Goal: Task Accomplishment & Management: Manage account settings

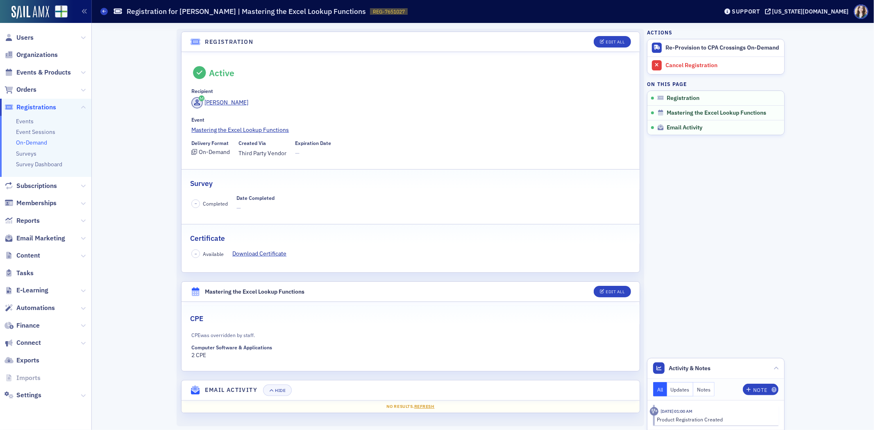
scroll to position [2, 0]
click at [407, 251] on div "– Available Download Certificate" at bounding box center [410, 252] width 438 height 9
click at [356, 88] on div "Recipient" at bounding box center [410, 91] width 438 height 6
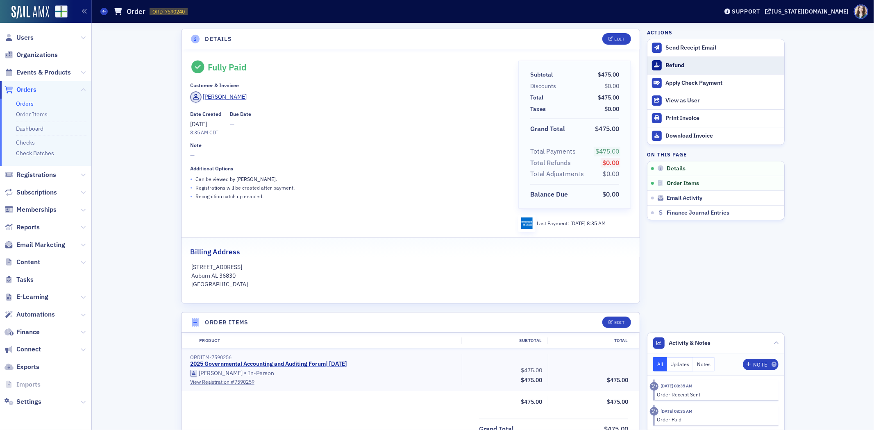
click at [648, 61] on button "Refund" at bounding box center [716, 66] width 137 height 18
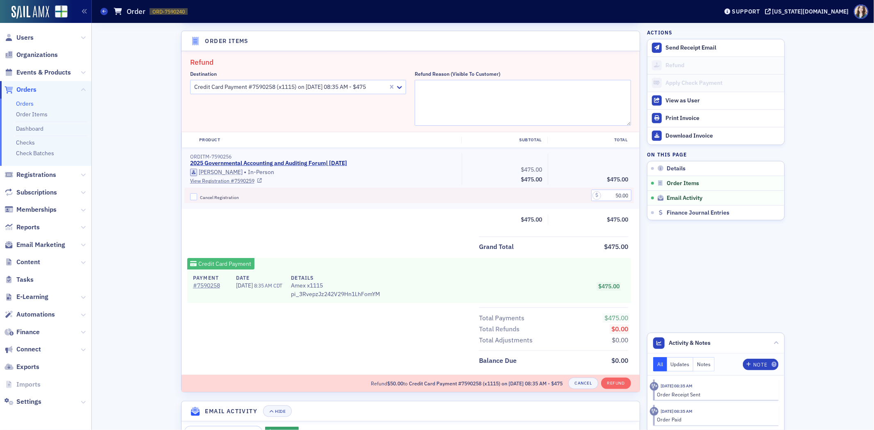
scroll to position [284, 0]
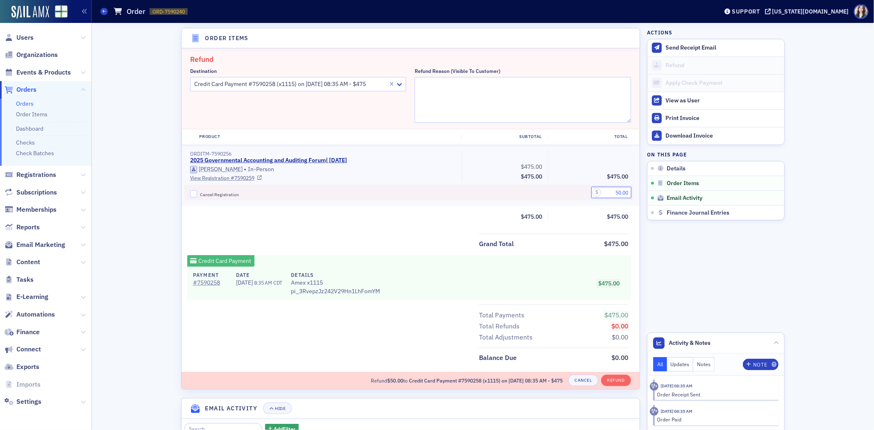
click at [615, 193] on input "50.00" at bounding box center [611, 192] width 40 height 11
click at [334, 81] on div at bounding box center [290, 84] width 194 height 10
click at [468, 92] on textarea "Refund Reason (Visible to Customer)" at bounding box center [523, 100] width 216 height 46
type textarea "Honoring new pricing"
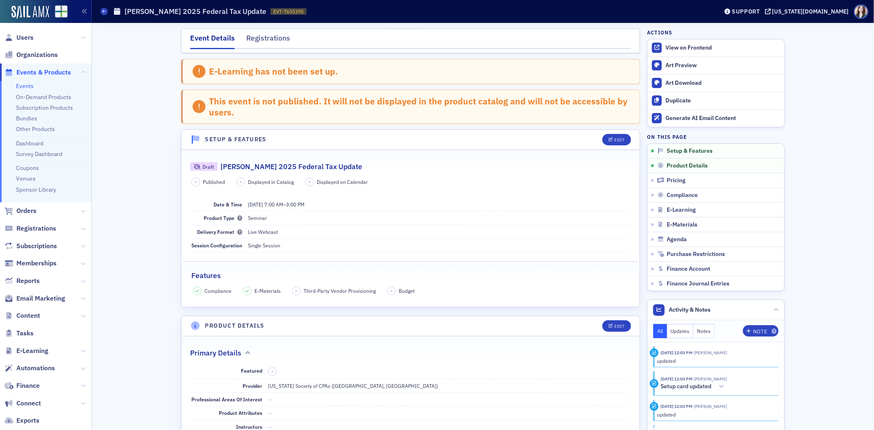
click at [616, 70] on div "E-Learning has not been set up." at bounding box center [410, 71] width 459 height 25
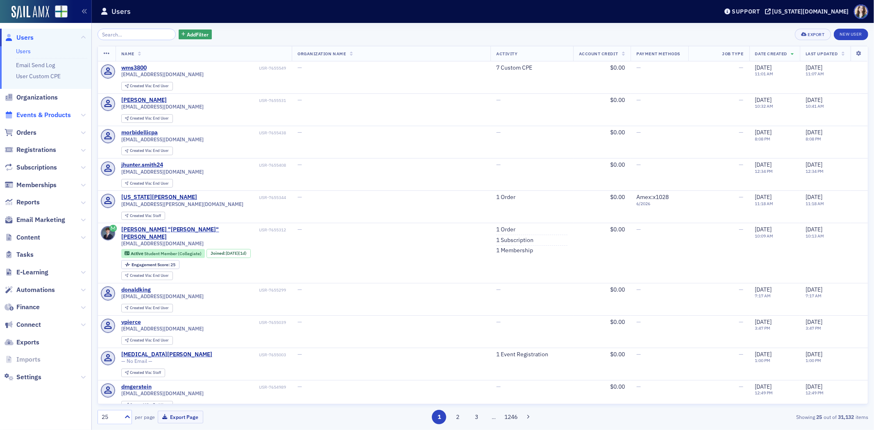
click at [32, 114] on span "Events & Products" at bounding box center [43, 115] width 55 height 9
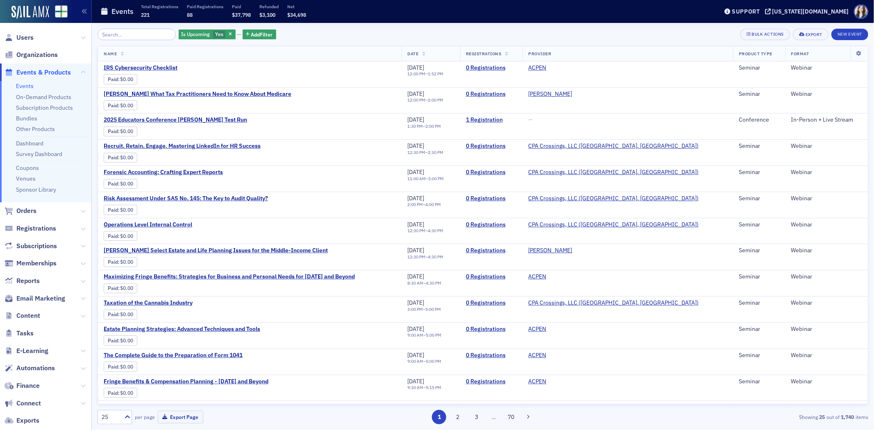
click at [159, 36] on input "search" at bounding box center [137, 34] width 78 height 11
click at [216, 34] on span "Yes" at bounding box center [219, 34] width 8 height 7
click at [264, 35] on input "No" at bounding box center [260, 34] width 7 height 7
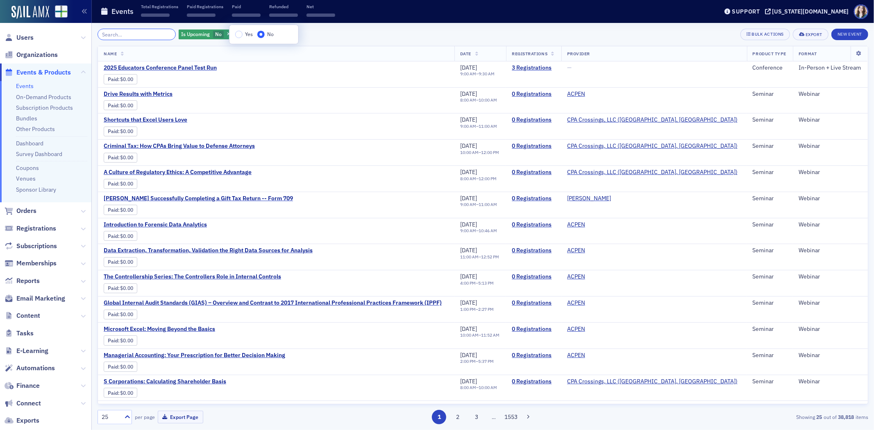
click at [116, 31] on input "search" at bounding box center [137, 34] width 78 height 11
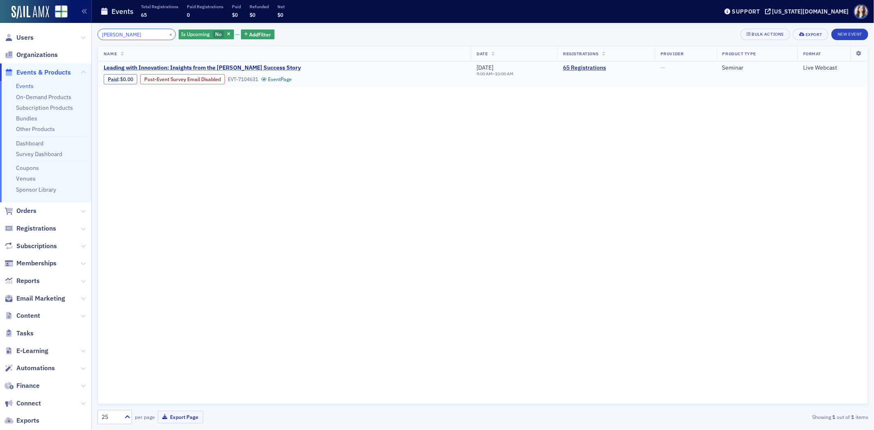
type input "Savannah Bana"
click at [152, 66] on span "Leading with Innovation: Insights from the Savannah Bananas Success Story" at bounding box center [202, 67] width 197 height 7
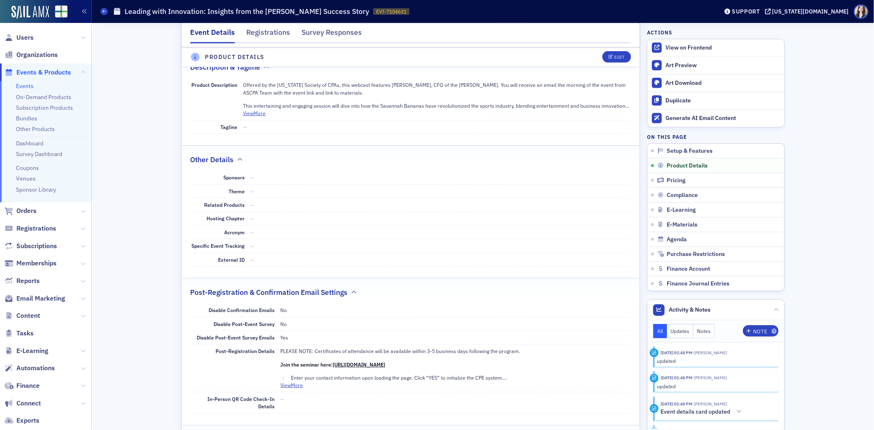
scroll to position [546, 0]
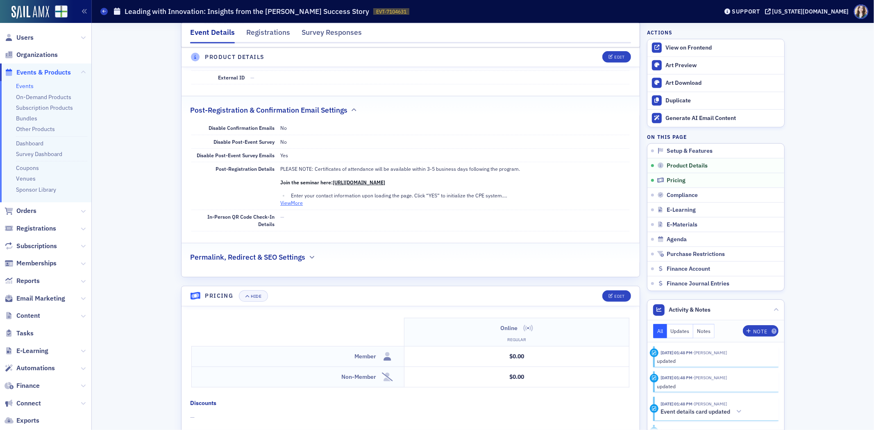
click at [284, 206] on button "View More" at bounding box center [291, 202] width 23 height 7
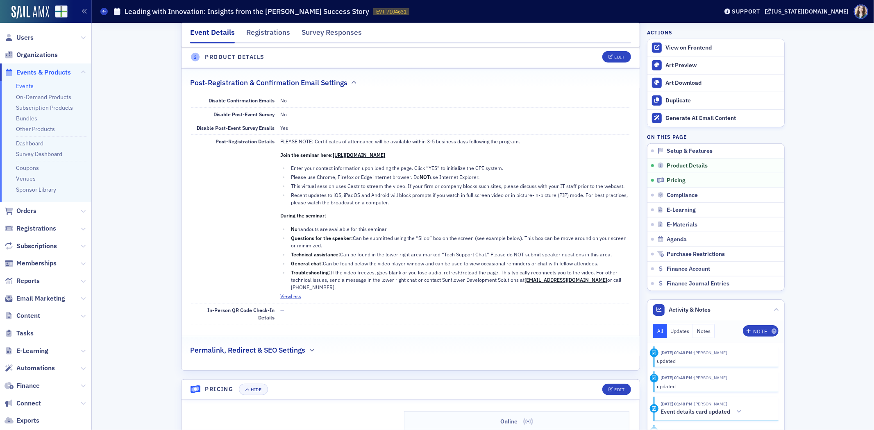
scroll to position [578, 0]
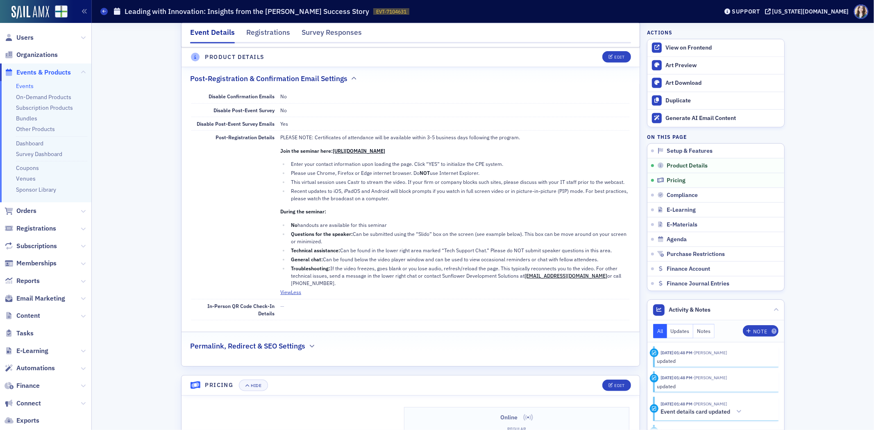
click at [785, 116] on div "Event Details Registrations Survey Responses E-Learning has not been set up. Se…" at bounding box center [483, 344] width 771 height 1798
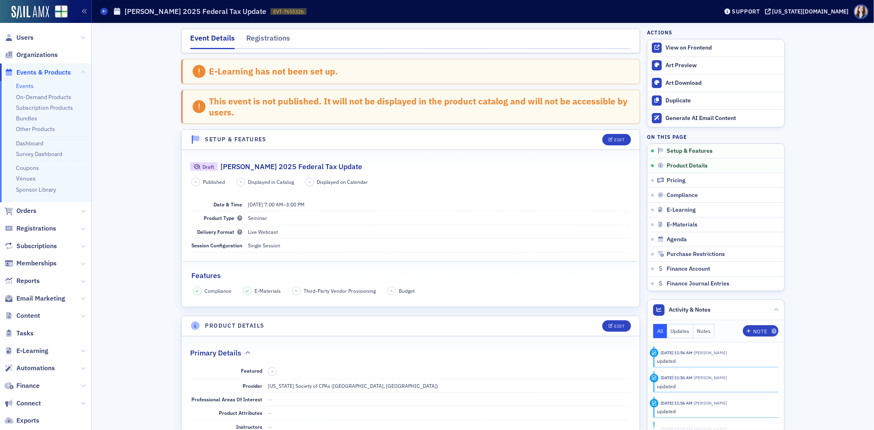
click at [591, 137] on header "Setup & Features Edit" at bounding box center [411, 140] width 458 height 20
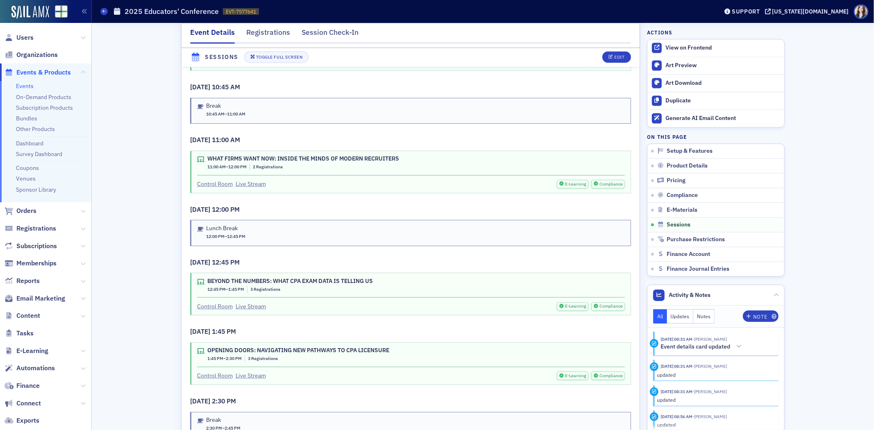
scroll to position [1302, 0]
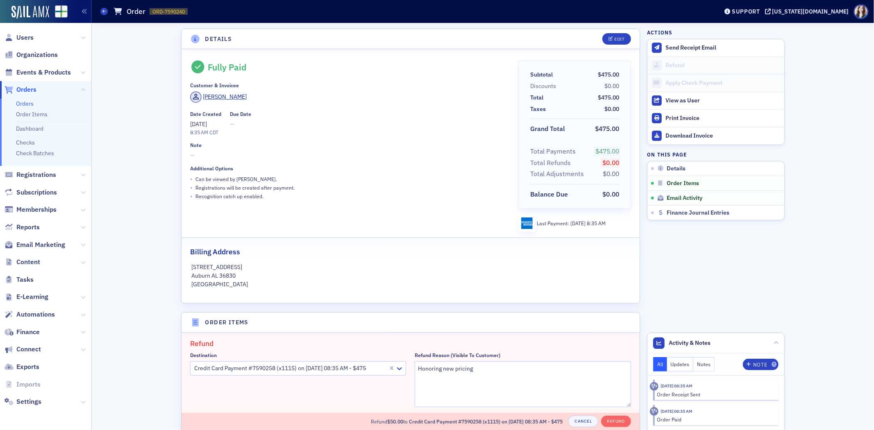
scroll to position [284, 0]
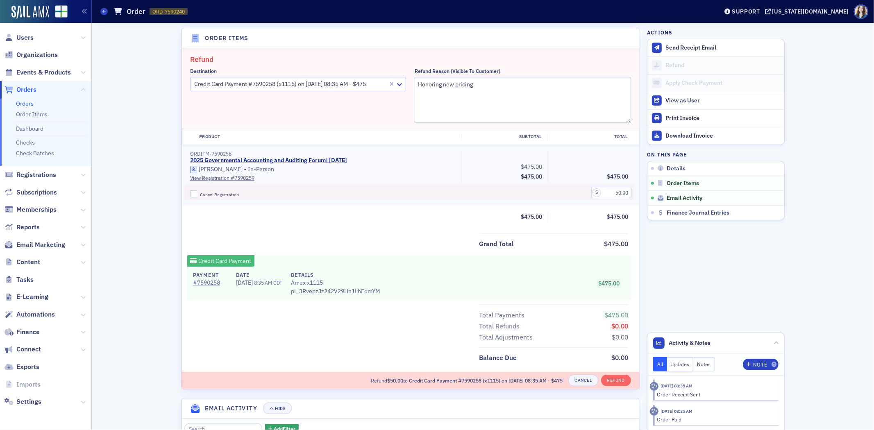
click at [119, 175] on div "Details Edit Fully Paid Customer & Invoicee Russell Raney Date Created 8/13/202…" at bounding box center [483, 146] width 771 height 814
click at [479, 80] on textarea "Honoring new pricing" at bounding box center [523, 100] width 216 height 46
type textarea "Honoring new pricing"
click at [543, 51] on fieldset "Refund Destination Credit Card Payment #7590258 (x1115) on 8/13/2025 08:35 AM -…" at bounding box center [411, 88] width 458 height 81
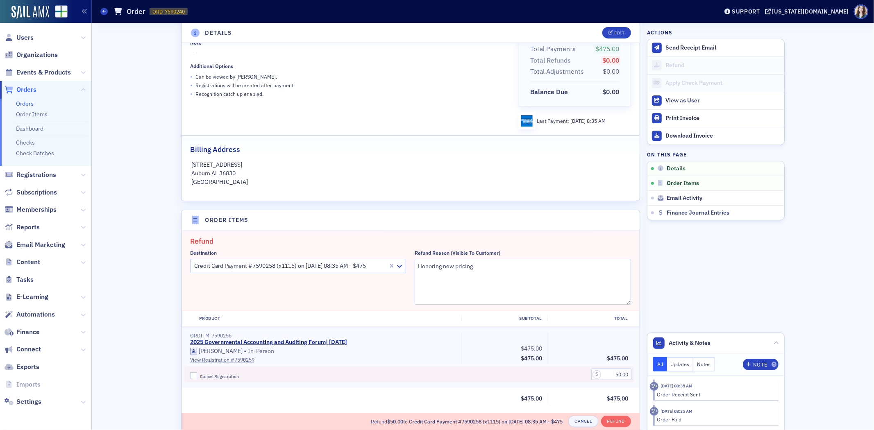
scroll to position [148, 0]
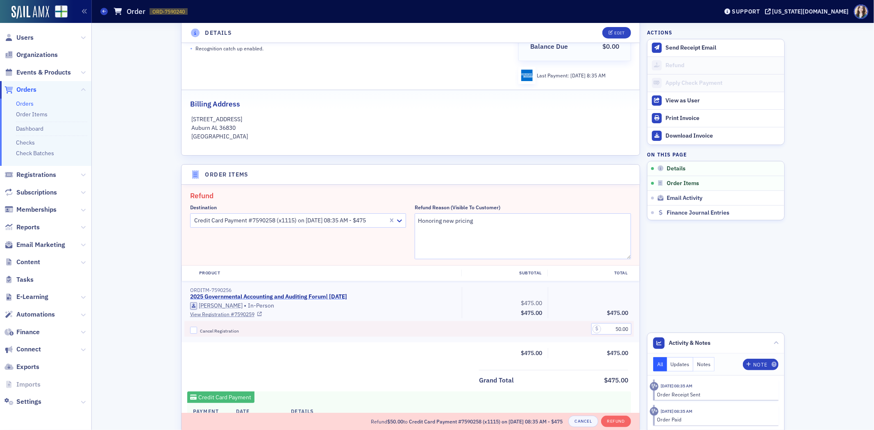
click at [211, 296] on link "2025 Governmental Accounting and Auditing Forum | 12/8/2025" at bounding box center [268, 296] width 157 height 7
click at [689, 275] on aside "Actions Send Receipt Email Refund Apply Check Payment View as User Print Invoic…" at bounding box center [716, 282] width 138 height 814
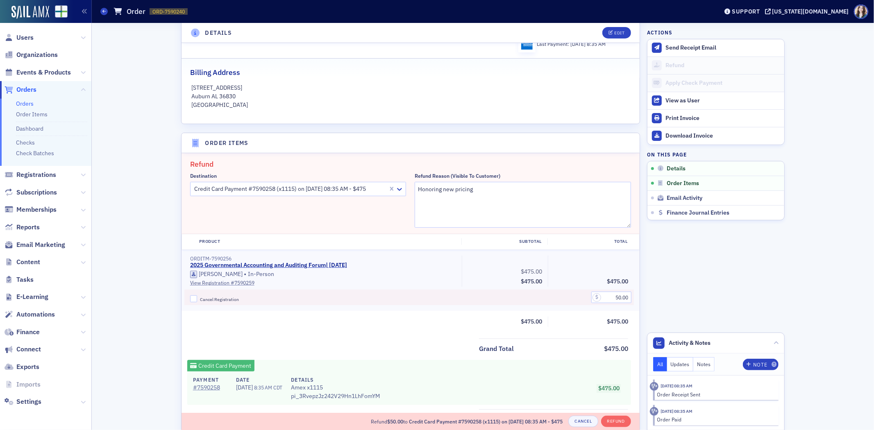
scroll to position [193, 0]
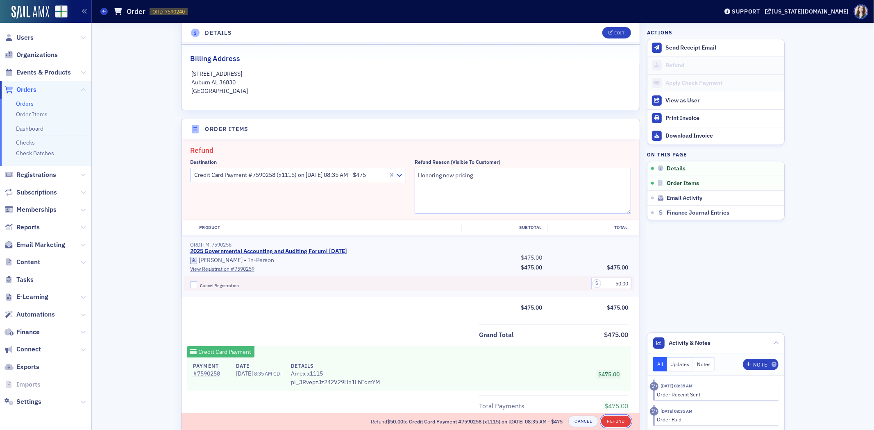
click at [616, 422] on button "Refund" at bounding box center [616, 421] width 30 height 11
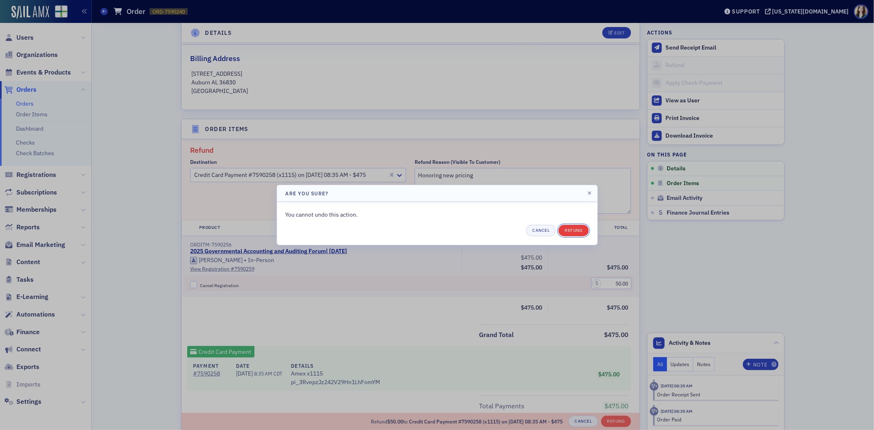
click at [576, 232] on button "Refund" at bounding box center [574, 230] width 30 height 11
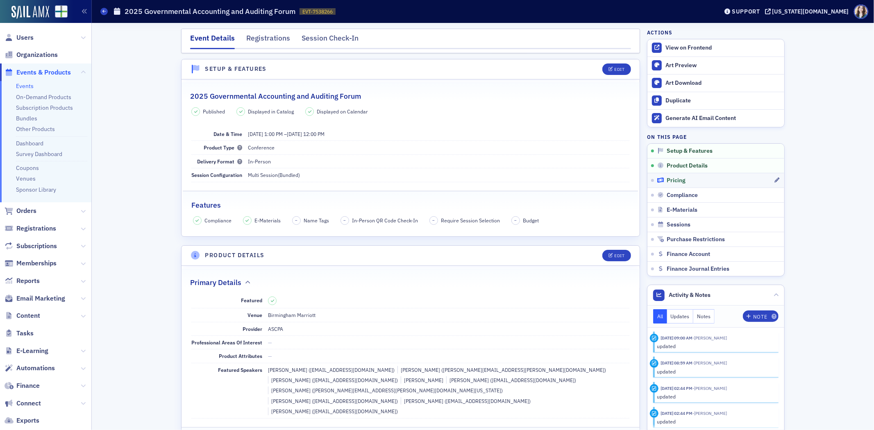
click at [679, 182] on span "Pricing" at bounding box center [676, 180] width 19 height 7
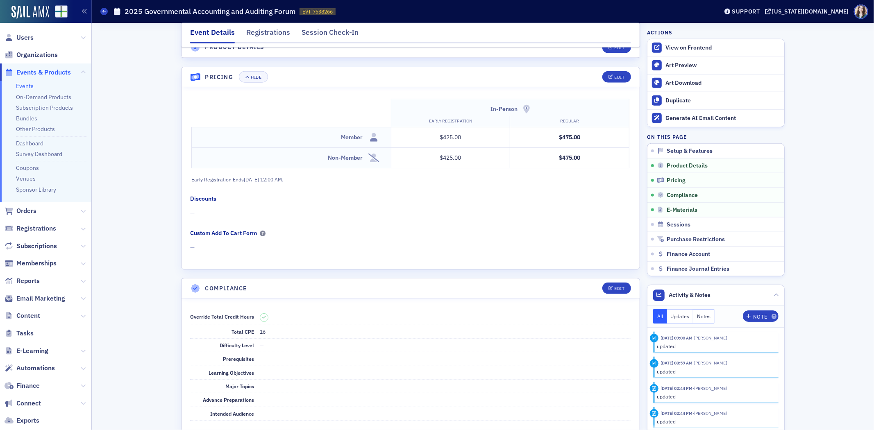
scroll to position [761, 0]
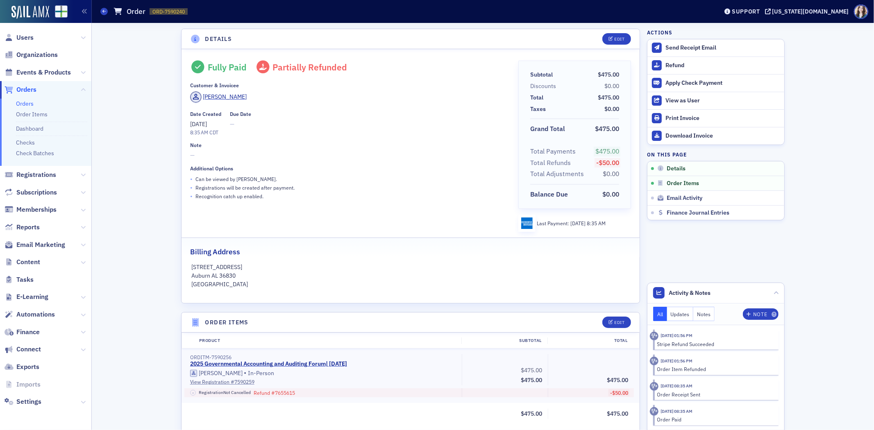
scroll to position [227, 0]
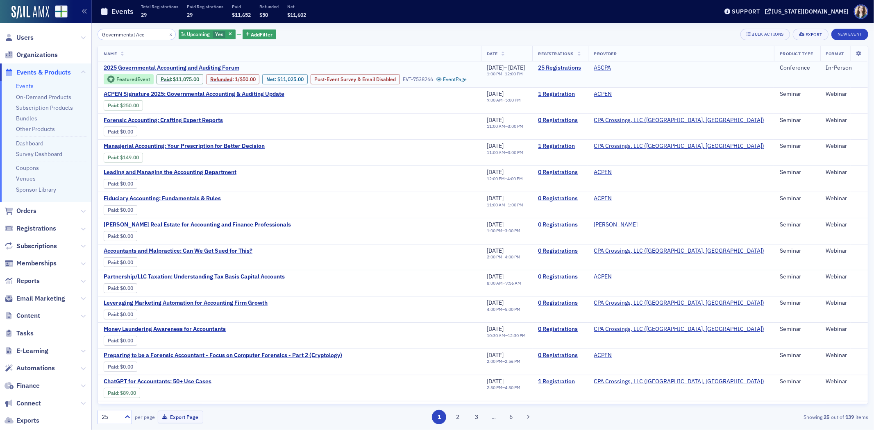
type input "Governmental Acc"
click at [582, 68] on link "25 Registrations" at bounding box center [560, 67] width 44 height 7
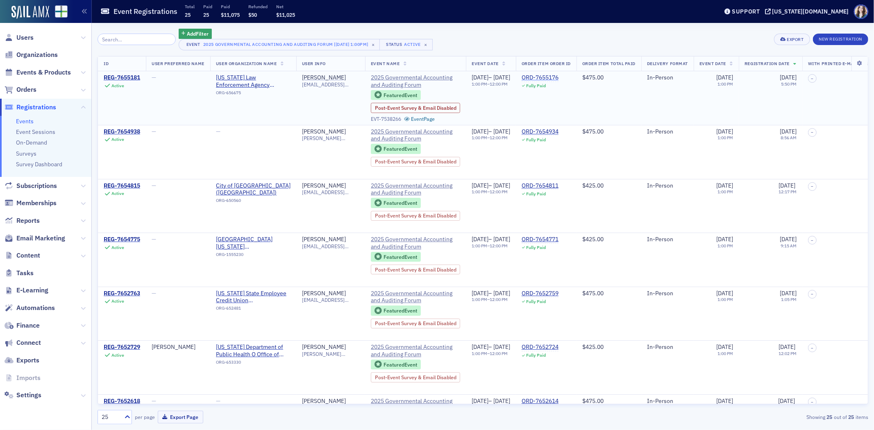
click at [559, 75] on div "ORD-7655176" at bounding box center [540, 77] width 37 height 7
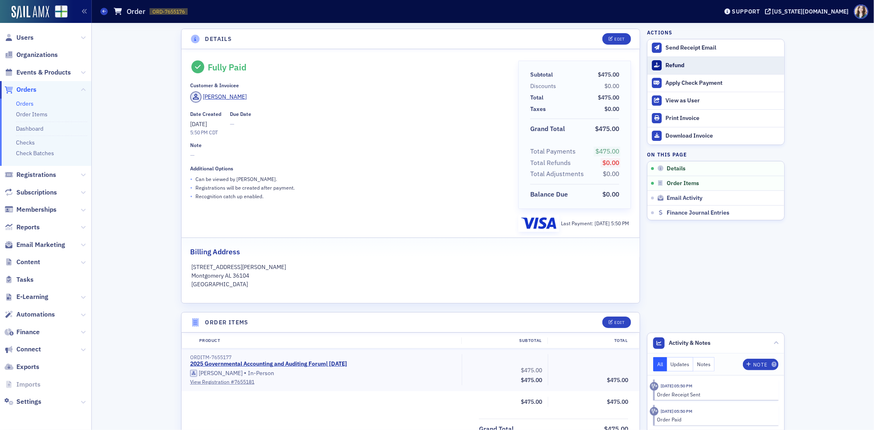
click at [654, 69] on div at bounding box center [657, 65] width 10 height 10
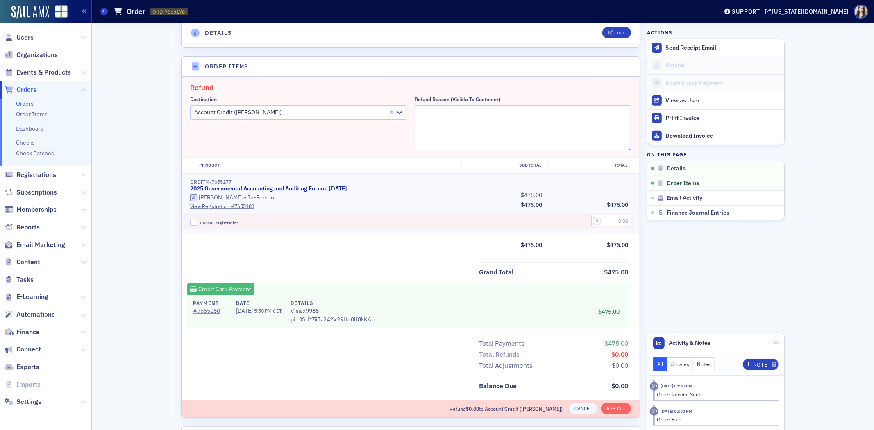
scroll to position [284, 0]
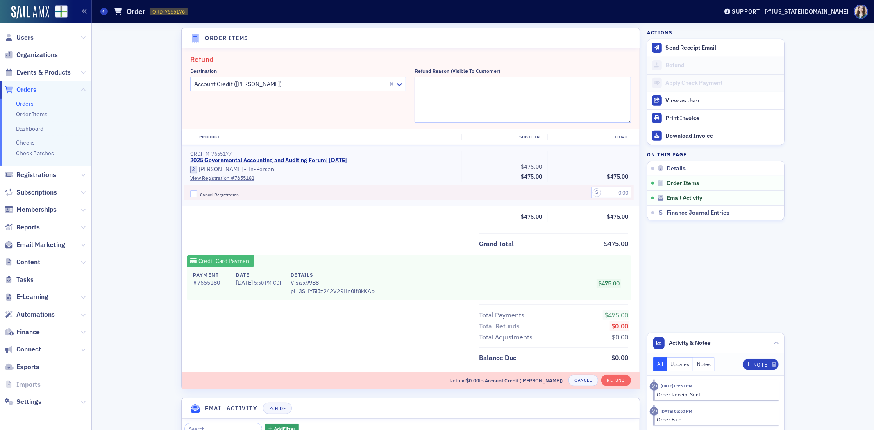
click at [309, 85] on div at bounding box center [290, 84] width 194 height 10
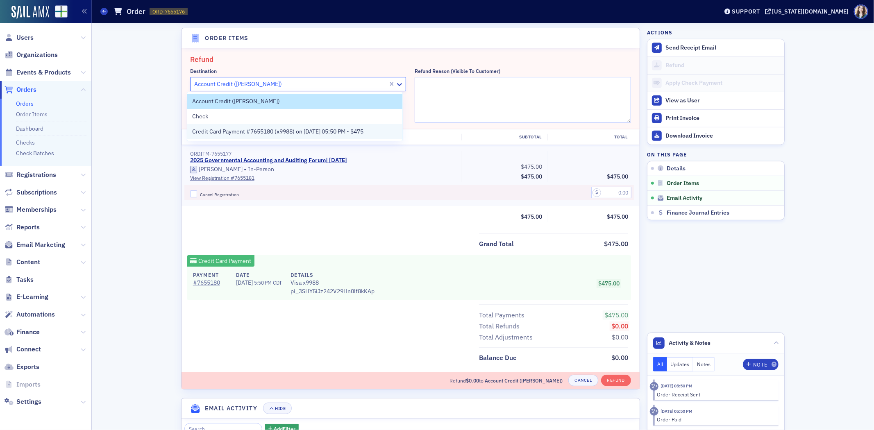
click at [275, 128] on span "Credit Card Payment #7655180 (x9988) on 10/12/2025 05:50 PM - $475" at bounding box center [277, 131] width 171 height 9
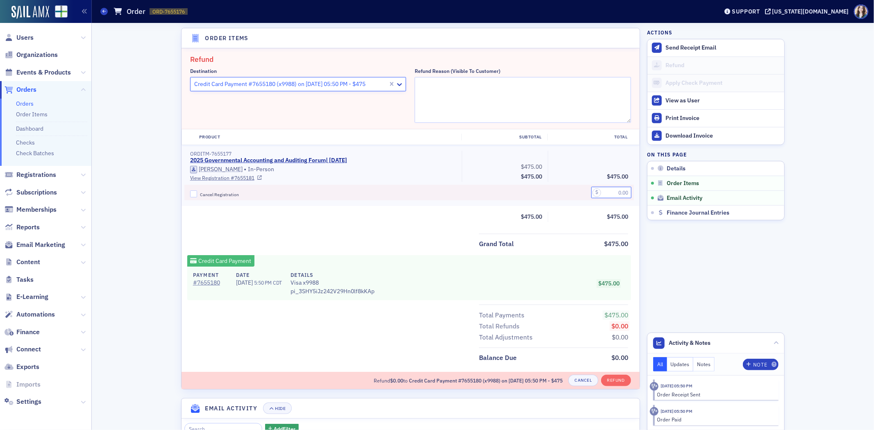
click at [605, 192] on input "text" at bounding box center [611, 192] width 40 height 11
type input "50.00"
click at [572, 91] on textarea "Refund Reason (Visible to Customer)" at bounding box center [523, 100] width 216 height 46
type textarea "Honoring new pricing"
drag, startPoint x: 552, startPoint y: 28, endPoint x: 550, endPoint y: 36, distance: 8.7
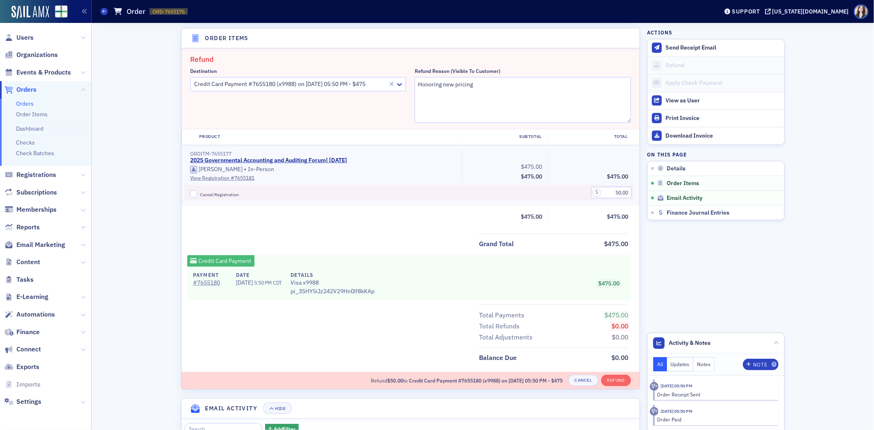
click at [552, 29] on header "Order Items" at bounding box center [411, 38] width 458 height 20
click at [616, 375] on button "Refund" at bounding box center [616, 380] width 30 height 11
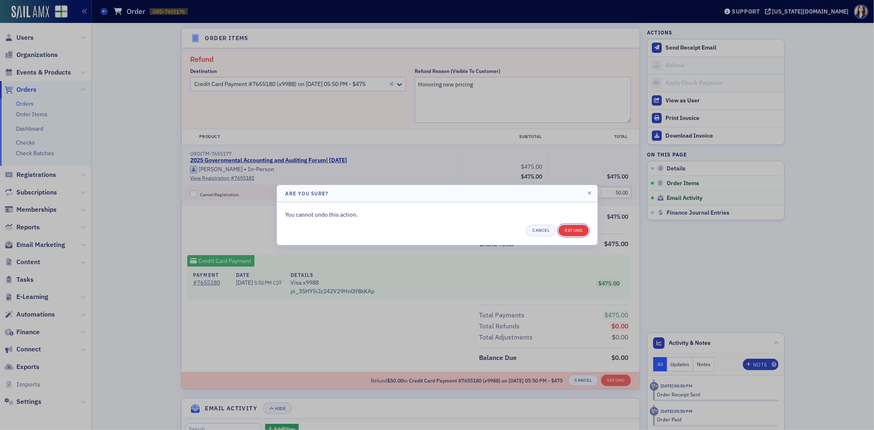
click at [582, 234] on button "Refund" at bounding box center [574, 230] width 30 height 11
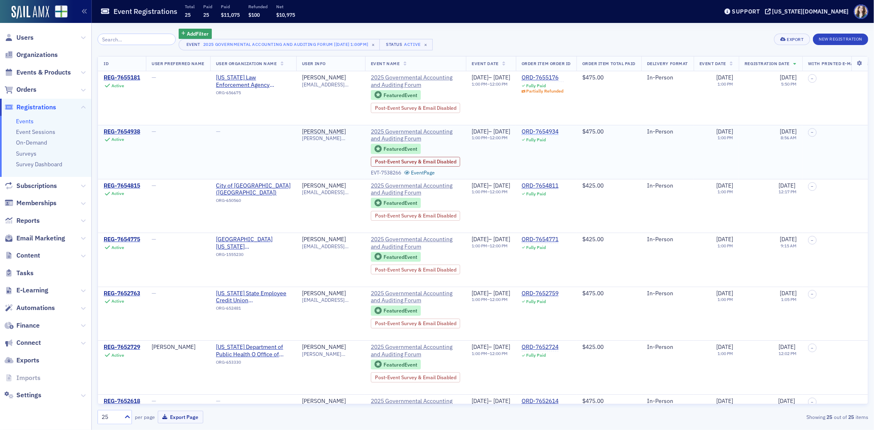
click at [559, 132] on div "ORD-7654934" at bounding box center [540, 131] width 37 height 7
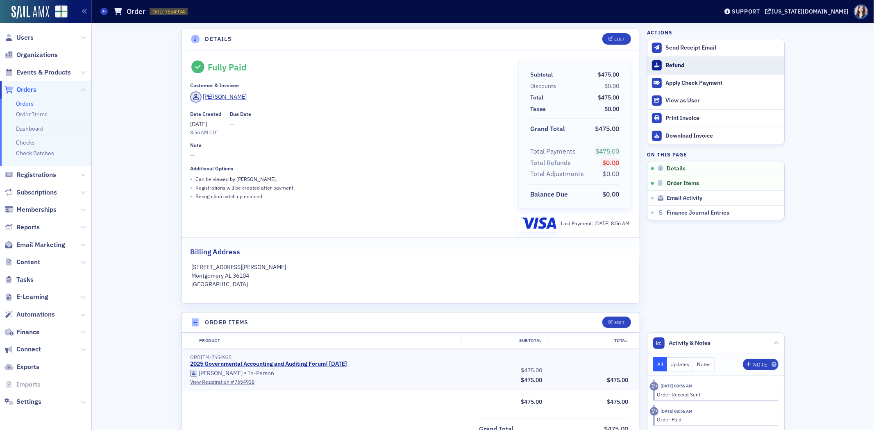
click at [669, 68] on div "Refund" at bounding box center [723, 65] width 115 height 7
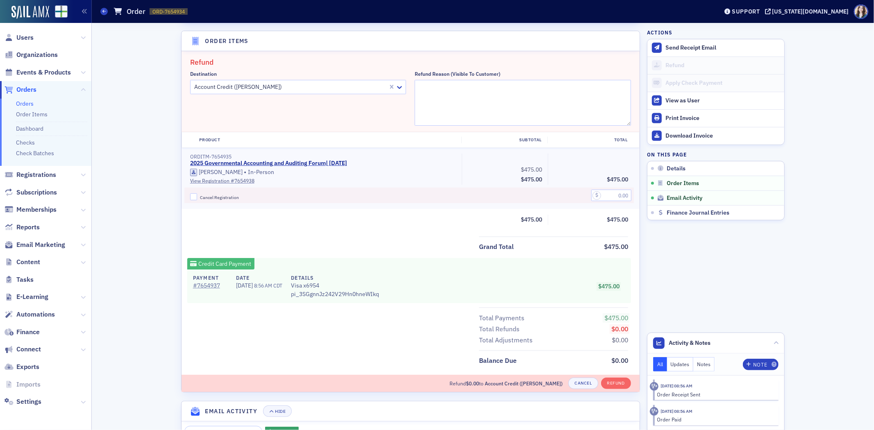
scroll to position [284, 0]
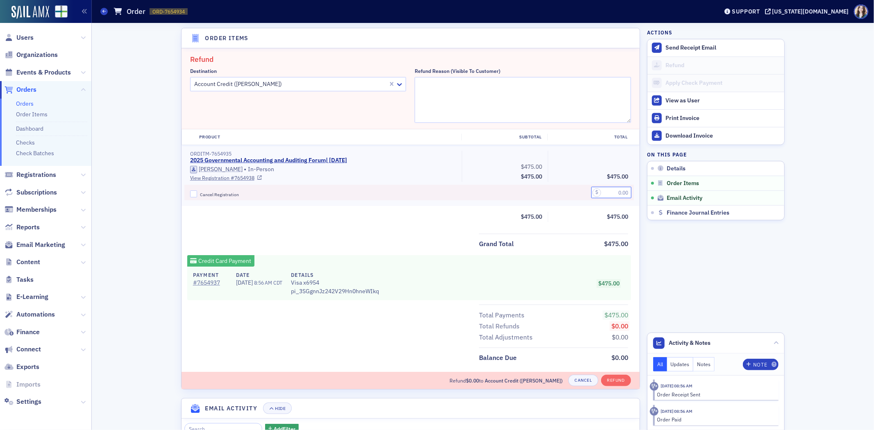
click at [602, 196] on input "text" at bounding box center [611, 192] width 40 height 11
type input "50.00"
click at [349, 78] on div "Account Credit (Reneta Poole)" at bounding box center [290, 84] width 198 height 12
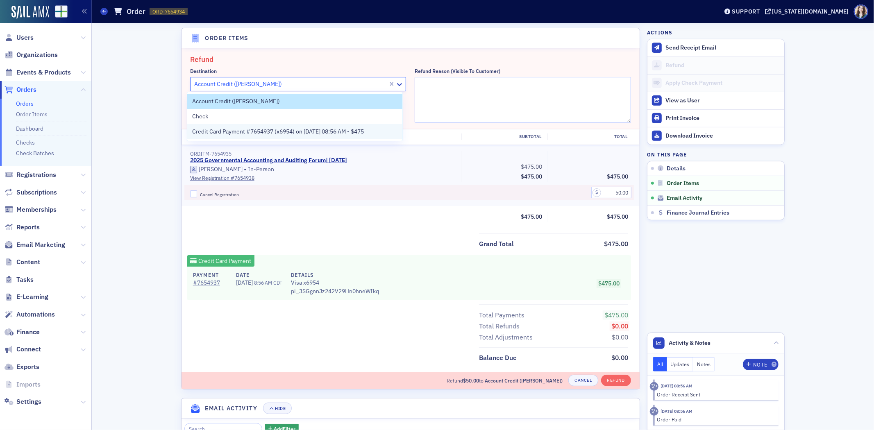
click at [308, 133] on span "Credit Card Payment #7654937 (x6954) on 10/10/2025 08:56 AM - $475" at bounding box center [278, 131] width 172 height 9
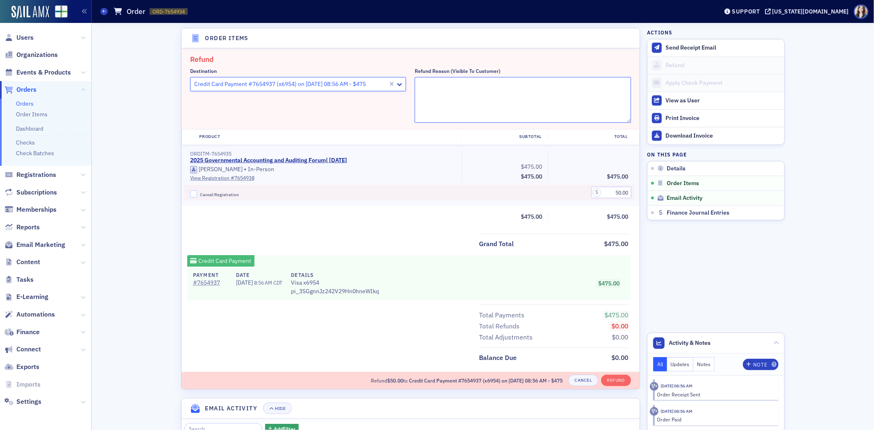
click at [470, 92] on textarea "Refund Reason (Visible to Customer)" at bounding box center [523, 100] width 216 height 46
type textarea "Honoring new pricing"
click at [535, 46] on header "Order Items" at bounding box center [411, 38] width 458 height 20
click at [611, 380] on button "Refund" at bounding box center [616, 380] width 30 height 11
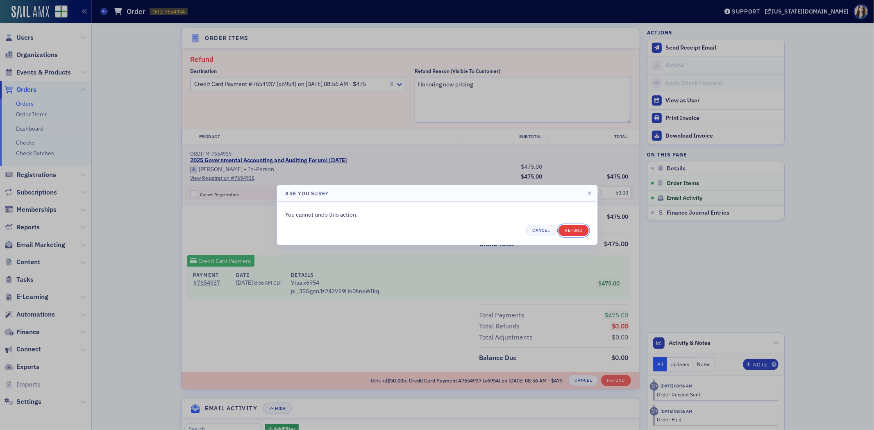
click at [579, 225] on button "Refund" at bounding box center [574, 230] width 30 height 11
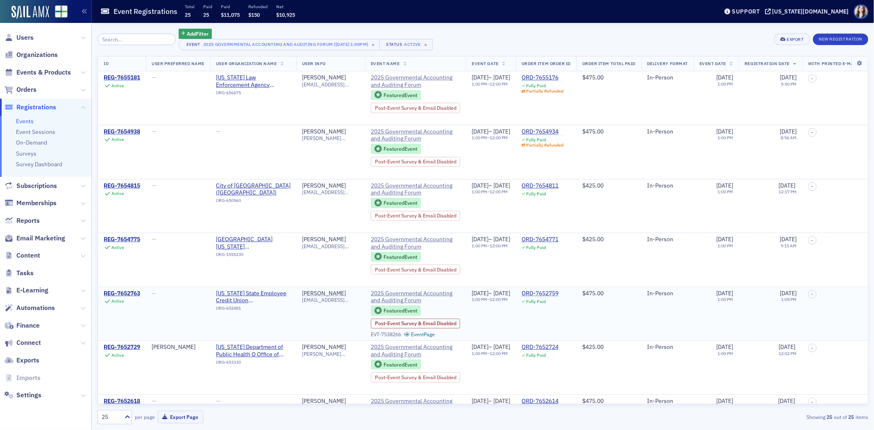
click at [559, 290] on div "ORD-7652759" at bounding box center [540, 293] width 37 height 7
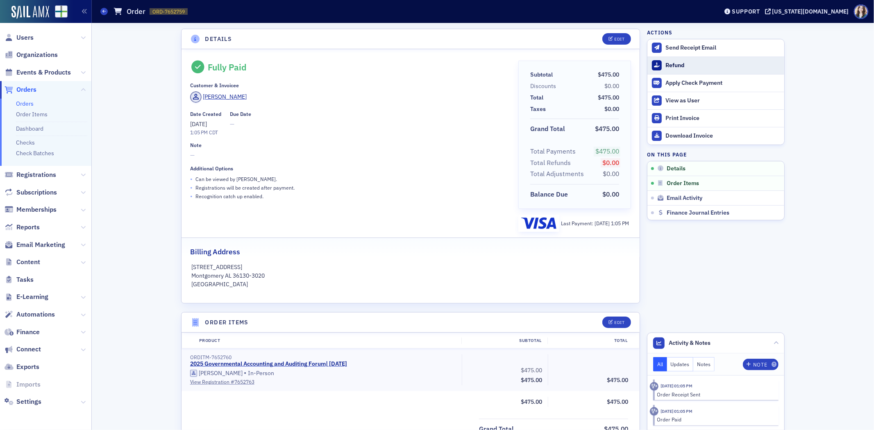
click at [661, 70] on button "Refund" at bounding box center [716, 66] width 137 height 18
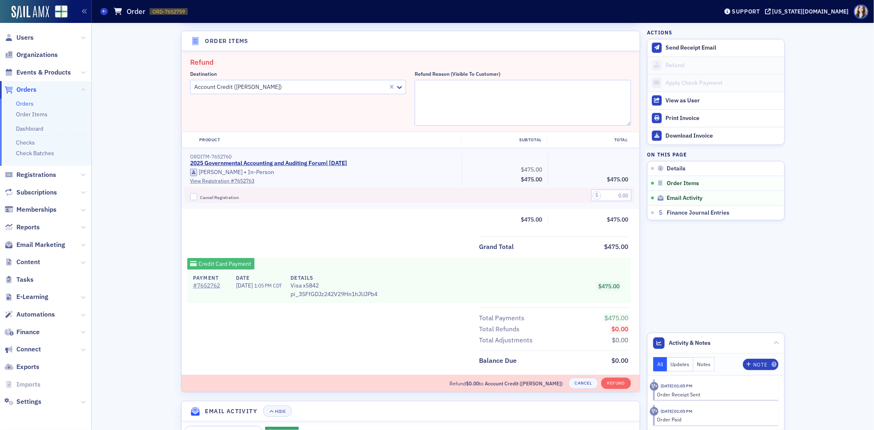
scroll to position [284, 0]
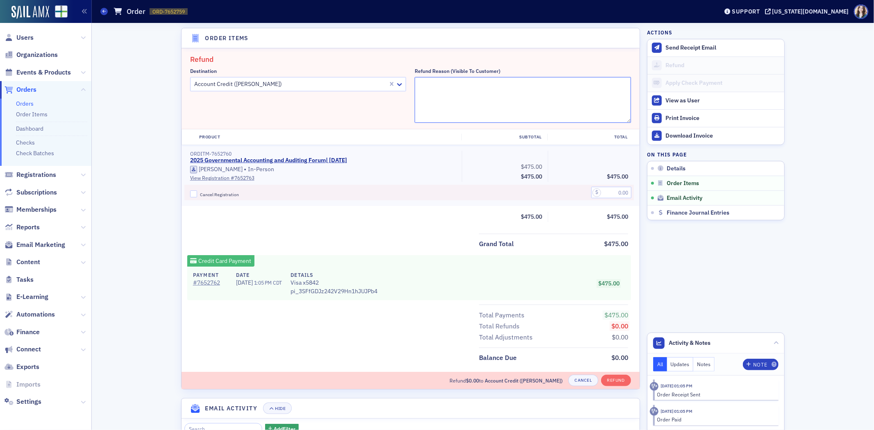
click at [545, 93] on textarea "Refund Reason (Visible to Customer)" at bounding box center [523, 100] width 216 height 46
type textarea "Honoring new pricing"
click at [303, 80] on div at bounding box center [290, 84] width 194 height 10
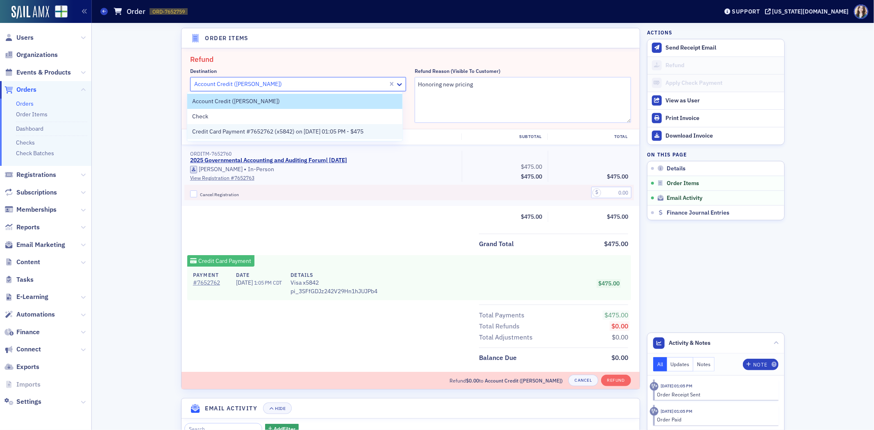
click at [289, 136] on div "Credit Card Payment #7652762 (x5842) on 10/7/2025 01:05 PM - $475" at bounding box center [294, 131] width 215 height 15
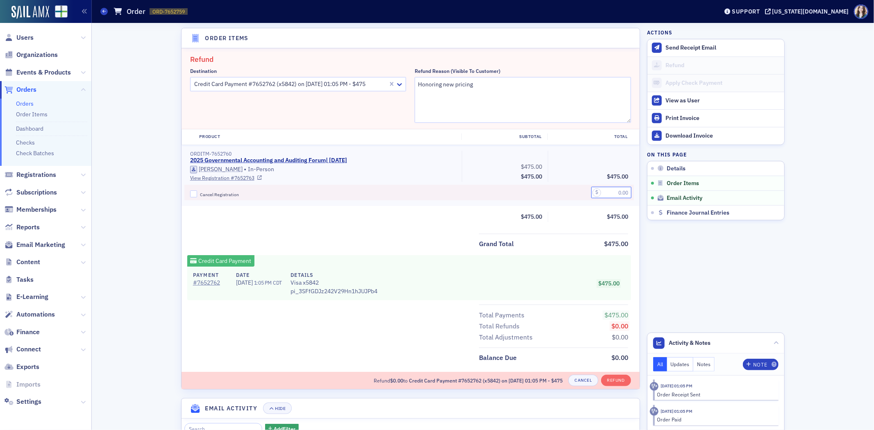
click at [611, 193] on input "text" at bounding box center [611, 192] width 40 height 11
type input "50.00"
click at [450, 216] on div "Subtotal $475.00 Total $475.00" at bounding box center [411, 217] width 458 height 10
click at [612, 375] on button "Refund" at bounding box center [616, 380] width 30 height 11
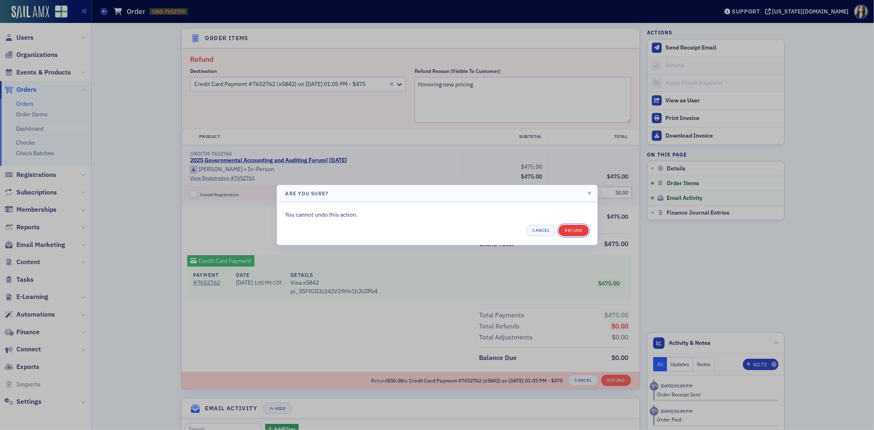
click at [578, 227] on button "Refund" at bounding box center [574, 230] width 30 height 11
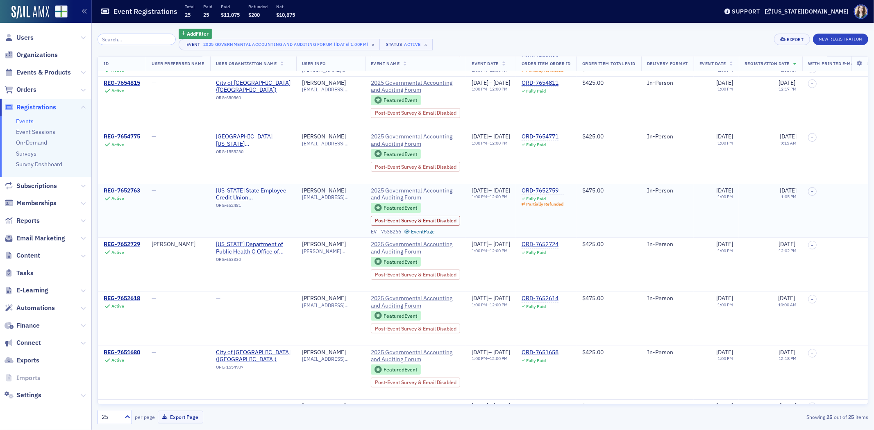
scroll to position [136, 0]
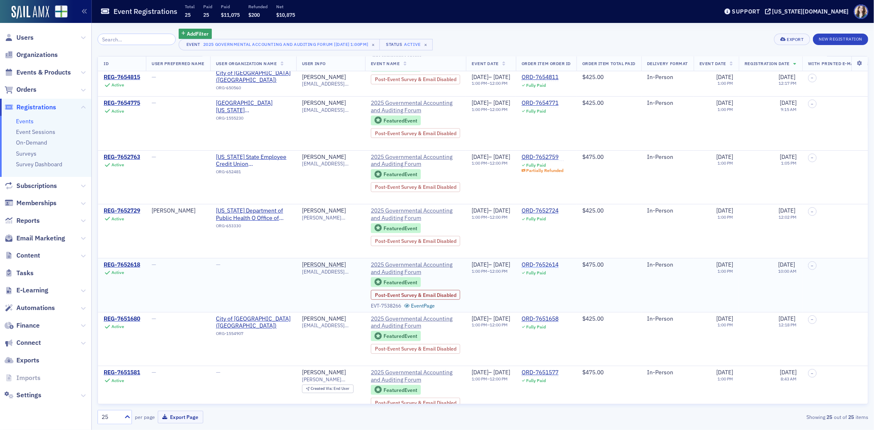
click at [559, 263] on div "ORD-7652614" at bounding box center [540, 264] width 37 height 7
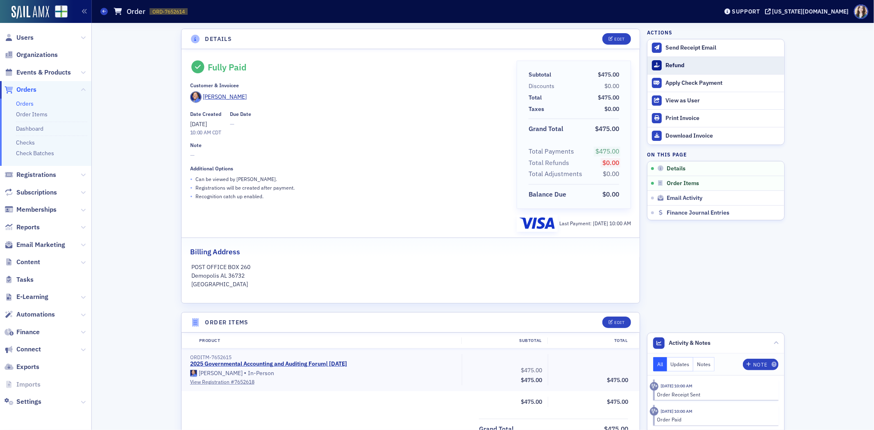
click at [668, 60] on button "Refund" at bounding box center [716, 66] width 137 height 18
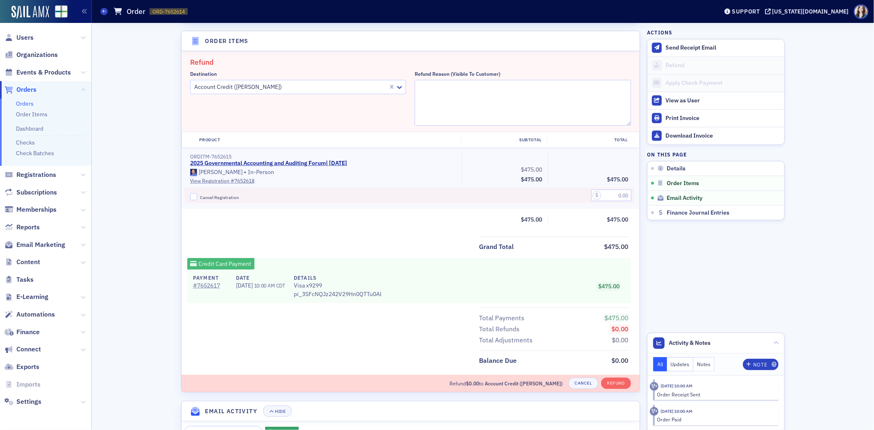
scroll to position [284, 0]
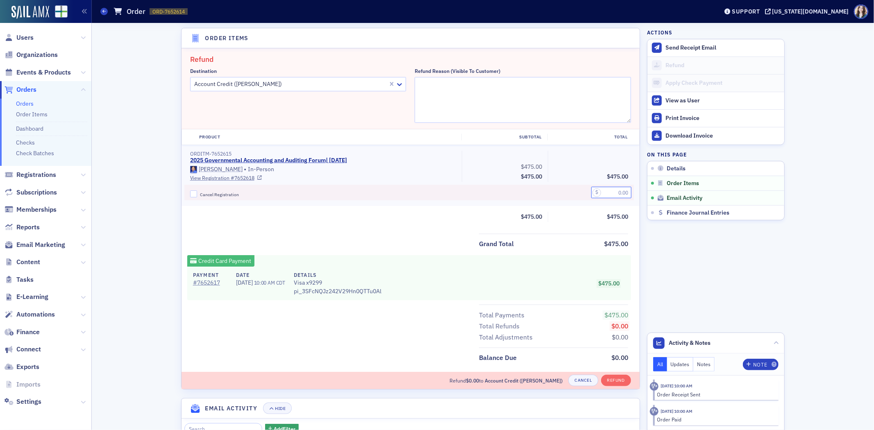
click at [620, 194] on input "text" at bounding box center [611, 192] width 40 height 11
type input "50.00"
click at [309, 85] on div at bounding box center [290, 84] width 194 height 10
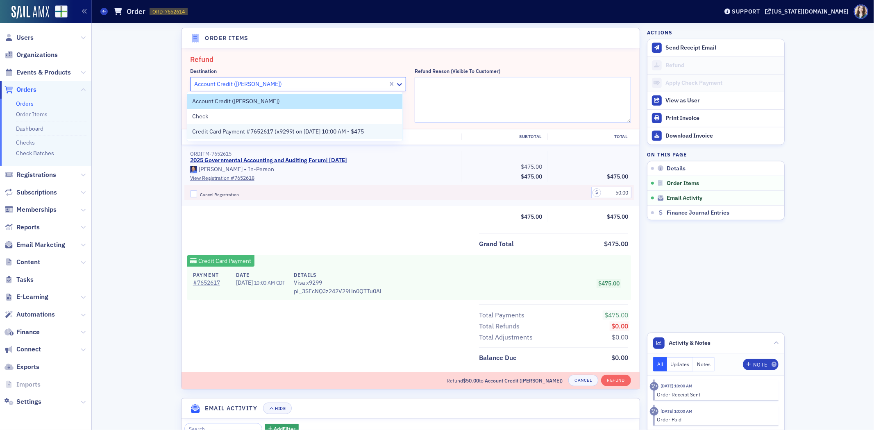
click at [303, 132] on span "Credit Card Payment #7652617 (x9299) on 10/7/2025 10:00 AM - $475" at bounding box center [278, 131] width 172 height 9
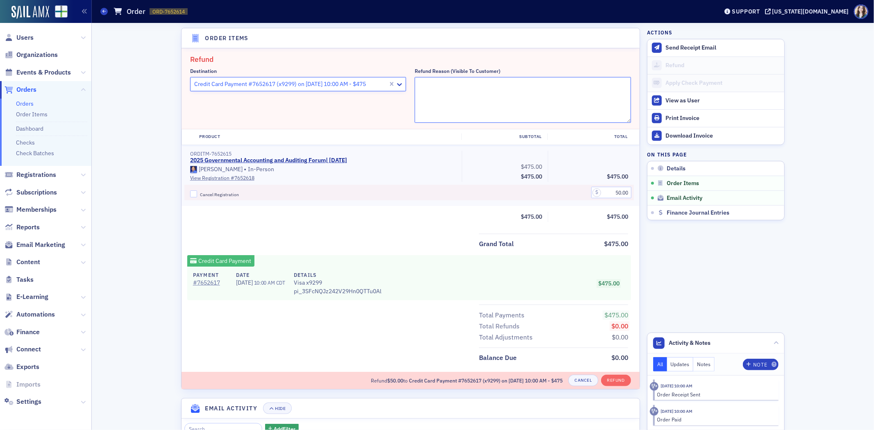
click at [484, 99] on textarea "Refund Reason (Visible to Customer)" at bounding box center [523, 100] width 216 height 46
type textarea "Honoring new pricing"
click at [545, 36] on header "Order Items" at bounding box center [411, 38] width 458 height 20
click at [613, 376] on button "Refund" at bounding box center [616, 380] width 30 height 11
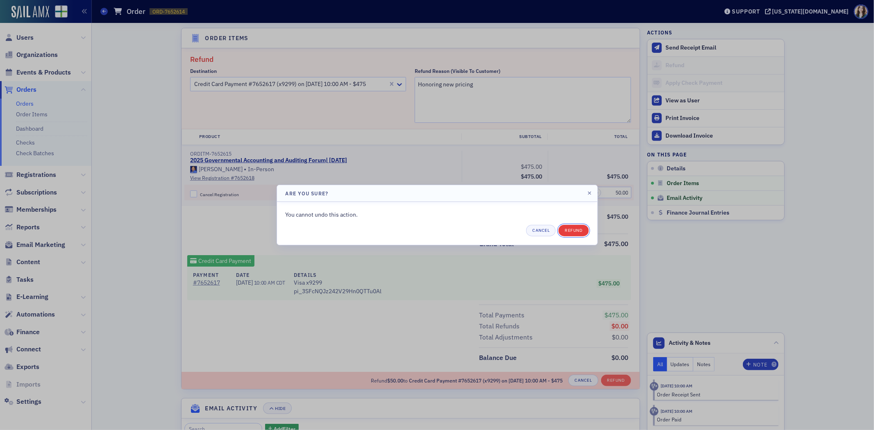
click at [582, 232] on button "Refund" at bounding box center [574, 230] width 30 height 11
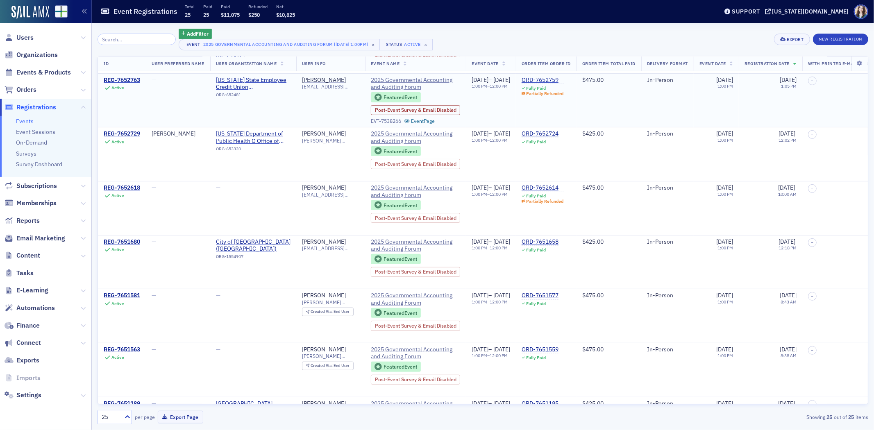
scroll to position [227, 0]
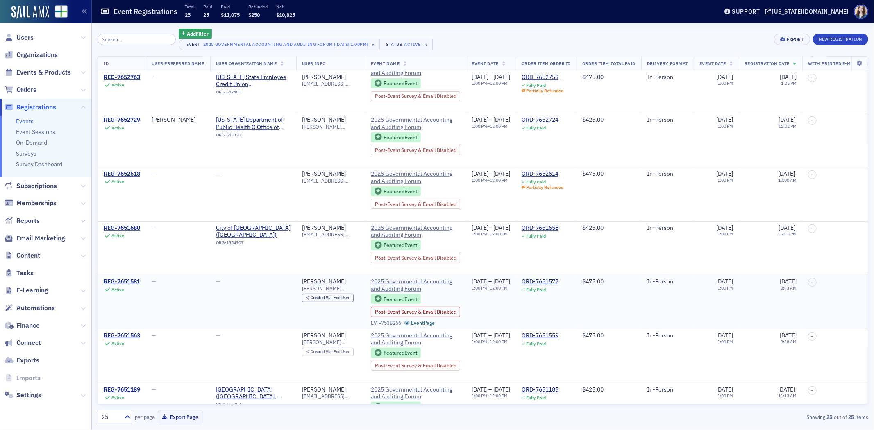
click at [559, 280] on div "ORD-7651577" at bounding box center [540, 281] width 37 height 7
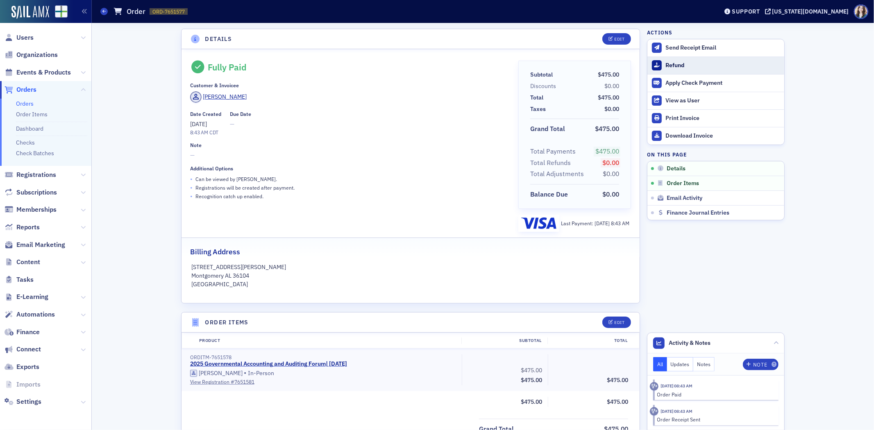
click at [673, 67] on div "Refund" at bounding box center [723, 65] width 115 height 7
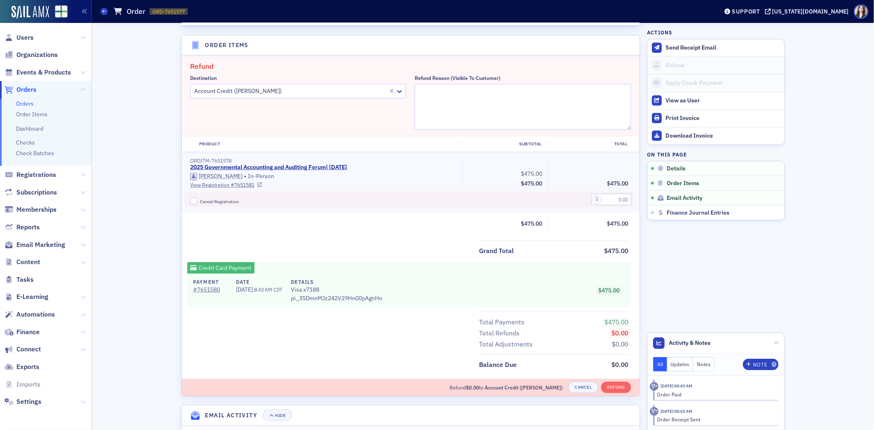
scroll to position [284, 0]
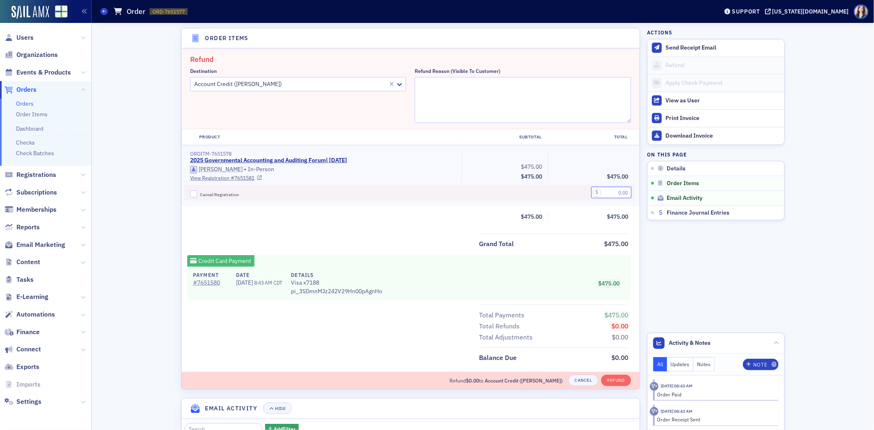
click at [604, 193] on input "text" at bounding box center [611, 192] width 40 height 11
type input "50.00"
click at [524, 99] on textarea "Refund Reason (Visible to Customer)" at bounding box center [523, 100] width 216 height 46
type textarea "Honoring new pricing"
click at [280, 92] on div "Destination Account Credit (Amanda Rollan)" at bounding box center [298, 95] width 216 height 55
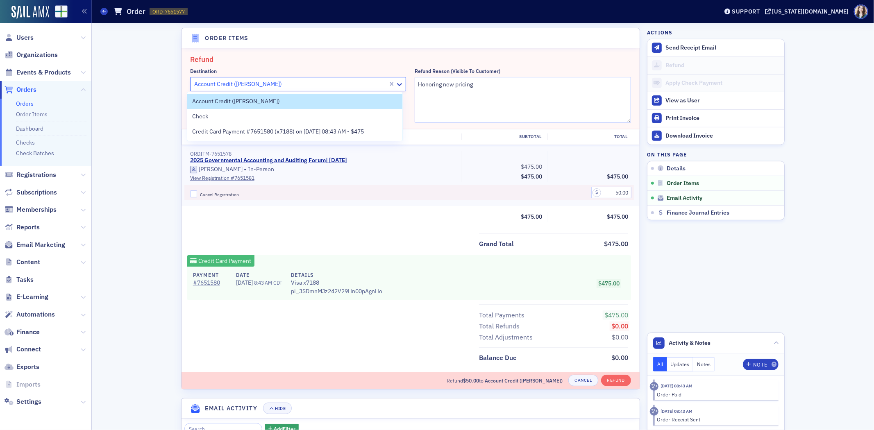
click at [264, 86] on div at bounding box center [290, 84] width 194 height 10
click at [256, 127] on span "Credit Card Payment #7651580 (x7188) on 10/2/2025 08:43 AM - $475" at bounding box center [278, 131] width 172 height 9
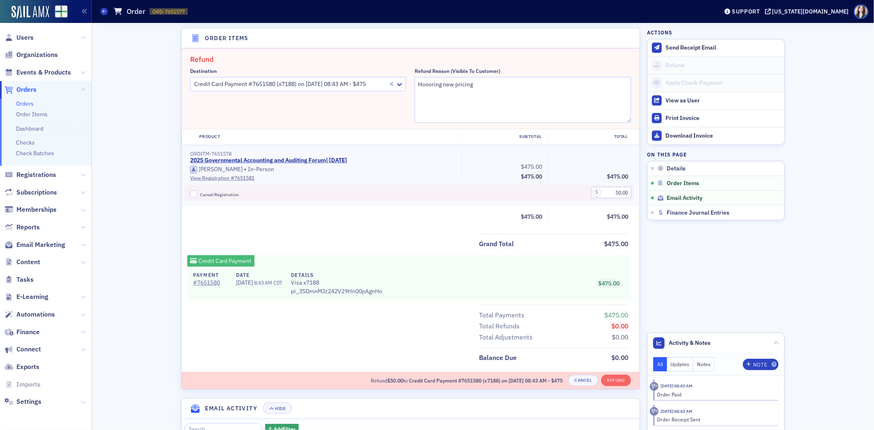
click at [261, 121] on div "Destination Credit Card Payment #7651580 (x7188) on 10/2/2025 08:43 AM - $475" at bounding box center [298, 95] width 216 height 55
click at [610, 375] on button "Refund" at bounding box center [616, 380] width 30 height 11
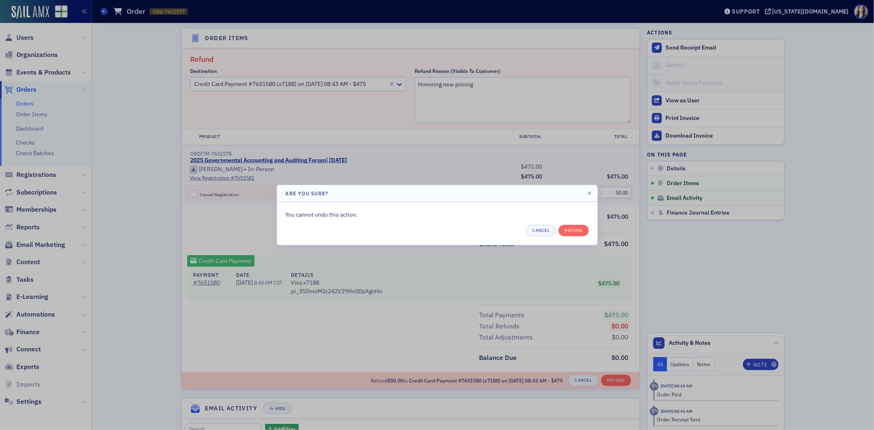
drag, startPoint x: 578, startPoint y: 238, endPoint x: 578, endPoint y: 232, distance: 5.8
click at [578, 237] on div "You cannot undo this action. Cancel Refund" at bounding box center [437, 223] width 320 height 43
click at [579, 231] on button "Refund" at bounding box center [574, 230] width 30 height 11
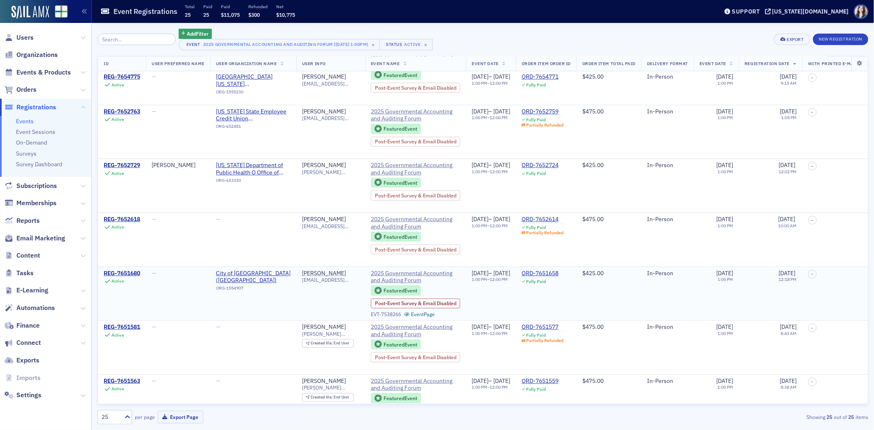
scroll to position [273, 0]
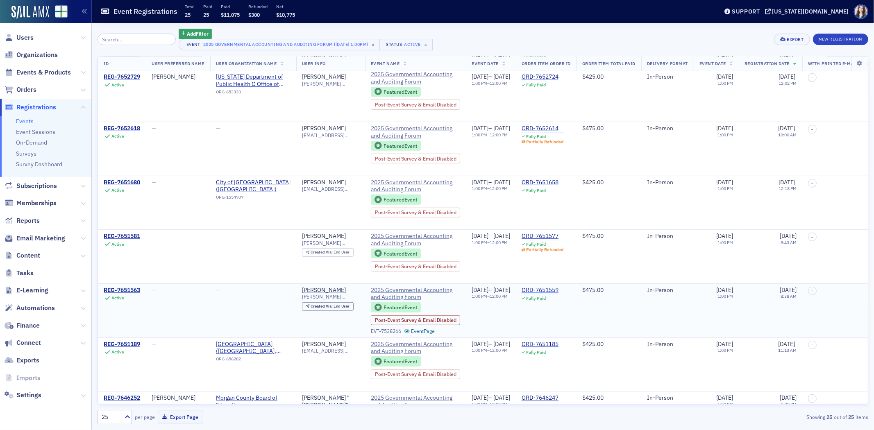
click at [559, 288] on div "ORD-7651559" at bounding box center [540, 290] width 37 height 7
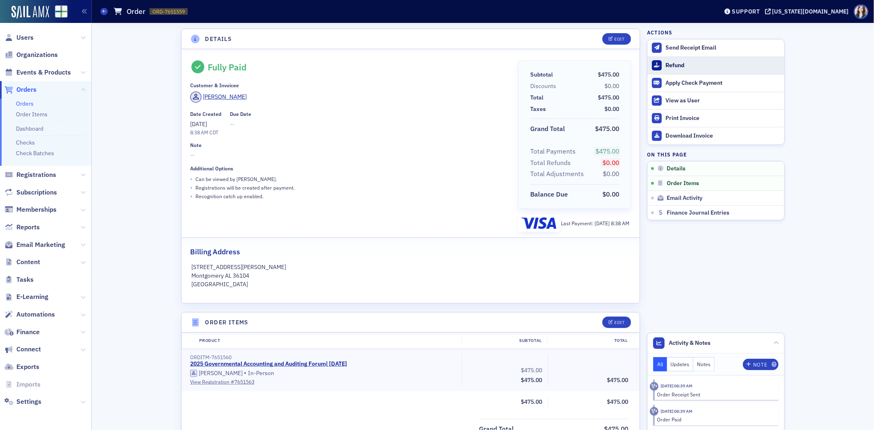
click at [669, 59] on button "Refund" at bounding box center [716, 66] width 137 height 18
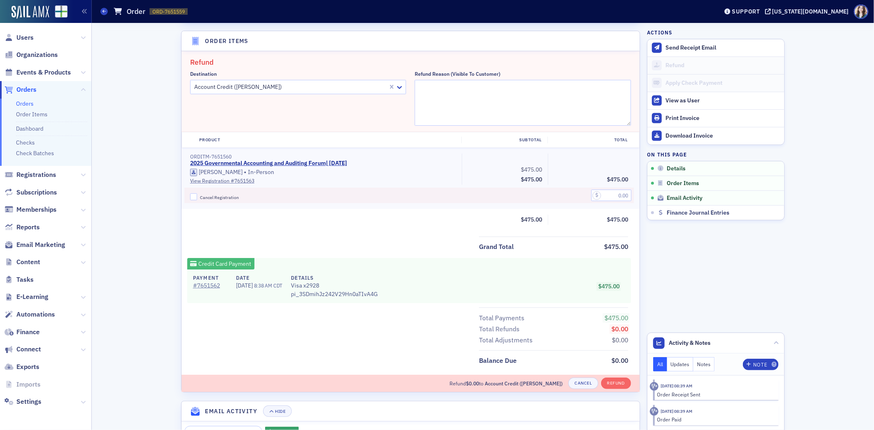
scroll to position [284, 0]
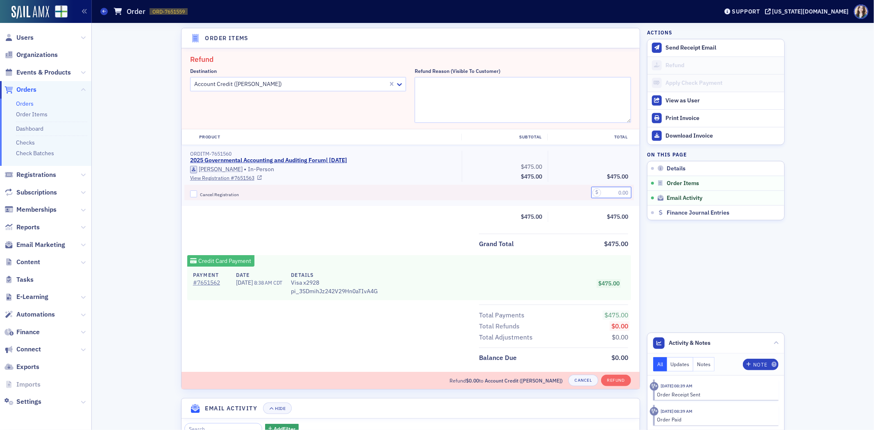
click at [604, 189] on input "text" at bounding box center [611, 192] width 40 height 11
type input "50.00"
click at [309, 88] on div at bounding box center [290, 84] width 194 height 10
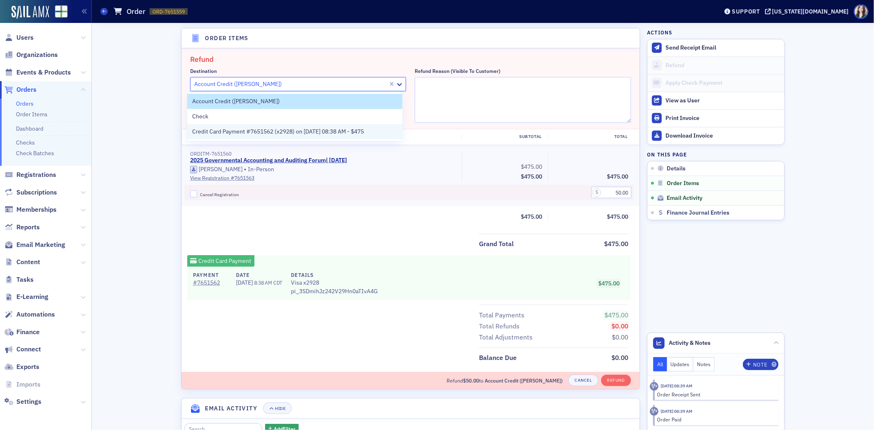
click at [314, 125] on div "Credit Card Payment #7651562 (x2928) on [DATE] 08:38 AM - $475" at bounding box center [294, 131] width 215 height 15
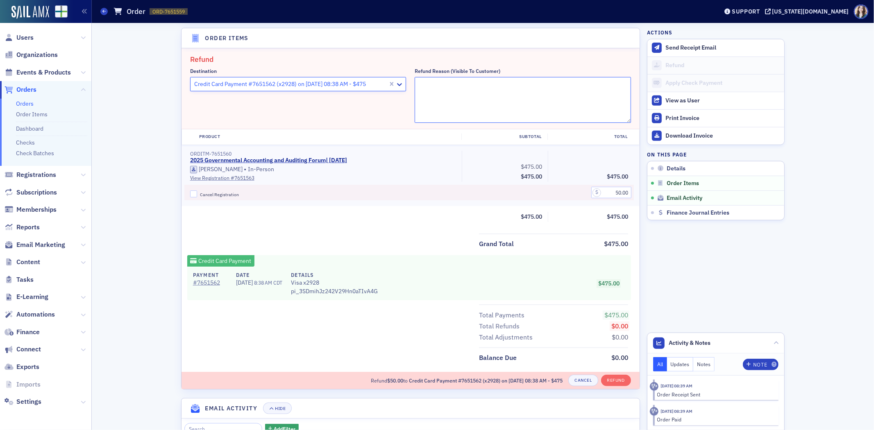
click at [505, 87] on textarea "Refund Reason (Visible to Customer)" at bounding box center [523, 100] width 216 height 46
type textarea "Honoring new pricing"
click at [529, 50] on fieldset "Refund Destination Credit Card Payment #7651562 (x2928) on [DATE] 08:38 AM - $4…" at bounding box center [411, 88] width 458 height 81
click at [620, 377] on button "Refund" at bounding box center [616, 380] width 30 height 11
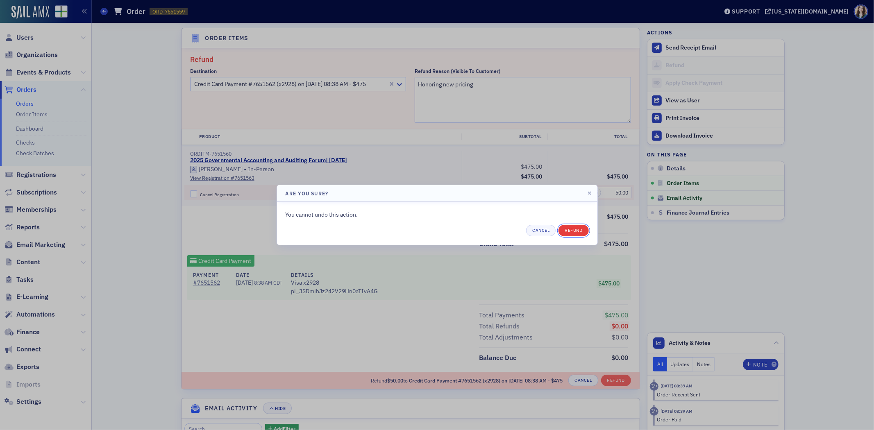
click at [572, 229] on button "Refund" at bounding box center [574, 230] width 30 height 11
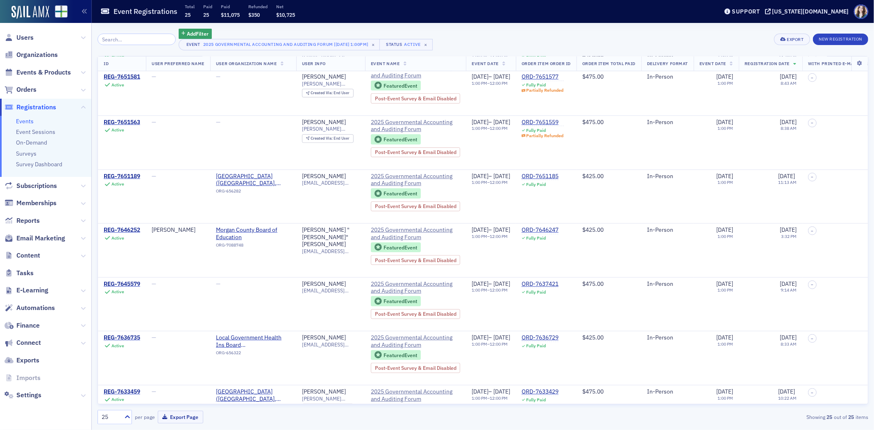
scroll to position [501, 0]
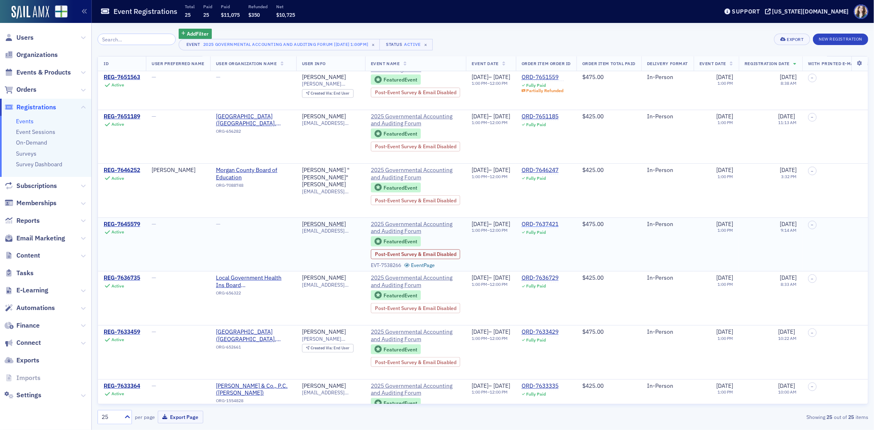
click at [559, 226] on div "ORD-7637421" at bounding box center [540, 224] width 37 height 7
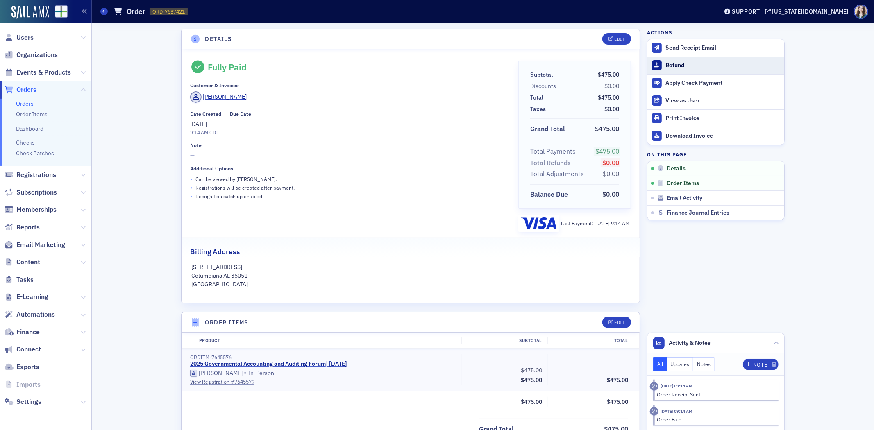
click at [658, 65] on div at bounding box center [657, 65] width 10 height 10
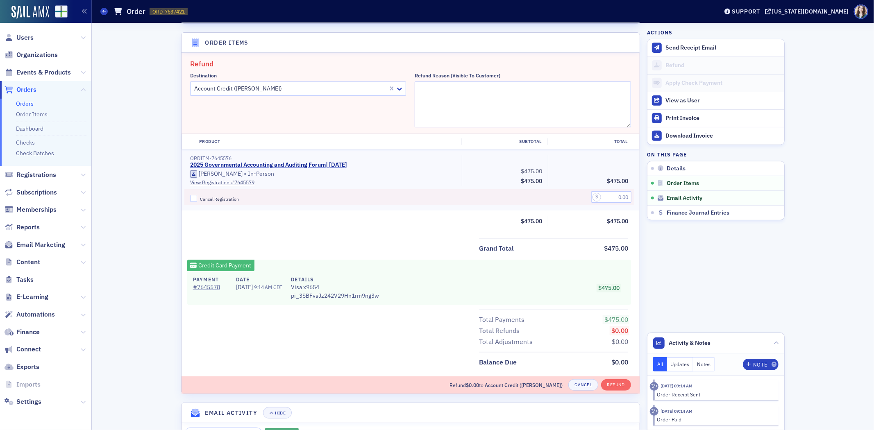
scroll to position [284, 0]
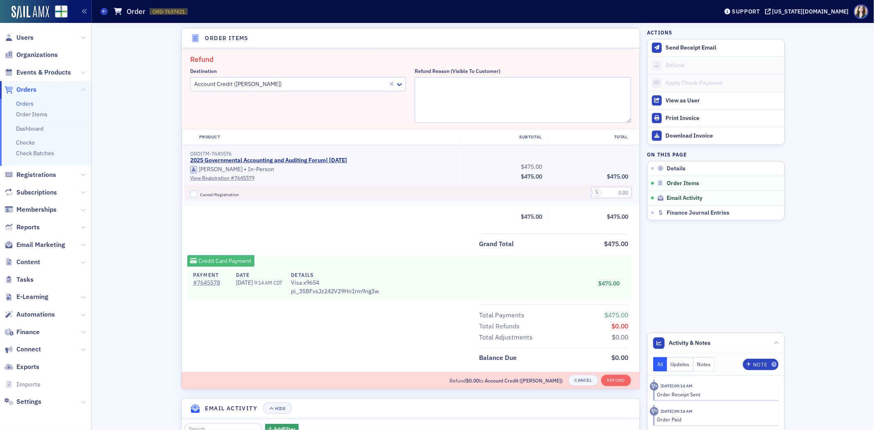
click at [329, 86] on div at bounding box center [290, 84] width 194 height 10
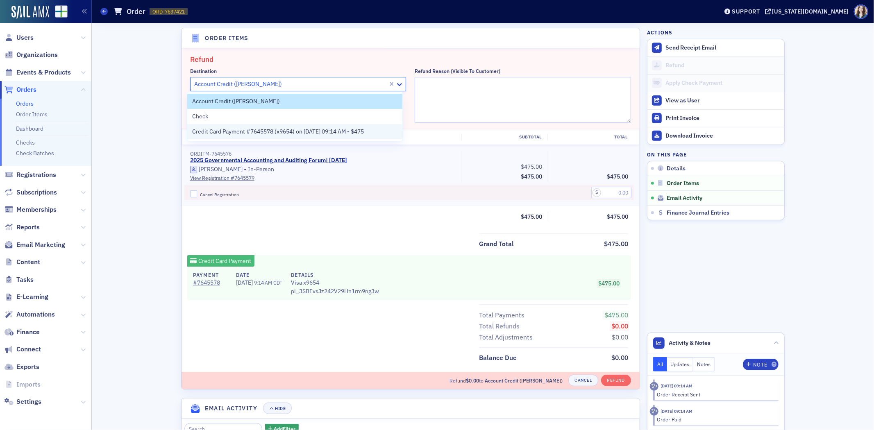
click at [328, 136] on div "Credit Card Payment #7645578 (x9654) on 9/25/2025 09:14 AM - $475" at bounding box center [294, 131] width 215 height 15
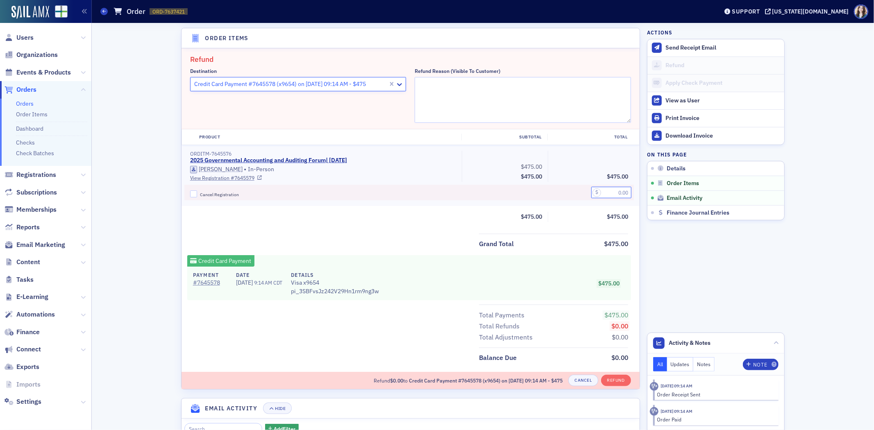
click at [617, 192] on input "text" at bounding box center [611, 192] width 40 height 11
type input "50.00"
click at [559, 98] on textarea "Refund Reason (Visible to Customer)" at bounding box center [523, 100] width 216 height 46
click at [425, 84] on textarea "Honring new pricing" at bounding box center [523, 100] width 216 height 46
type textarea "Honoring new pricing"
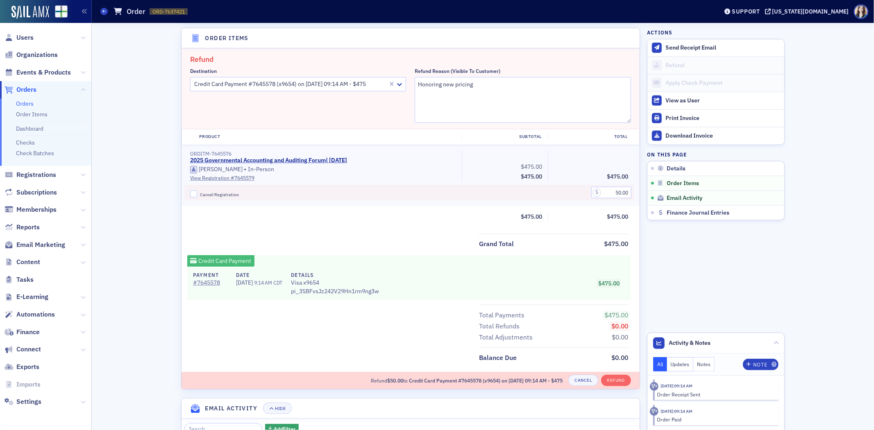
click at [499, 66] on fieldset "Refund Destination Credit Card Payment #7645578 (x9654) on 9/25/2025 09:14 AM -…" at bounding box center [411, 88] width 458 height 81
click at [620, 375] on button "Refund" at bounding box center [616, 380] width 30 height 11
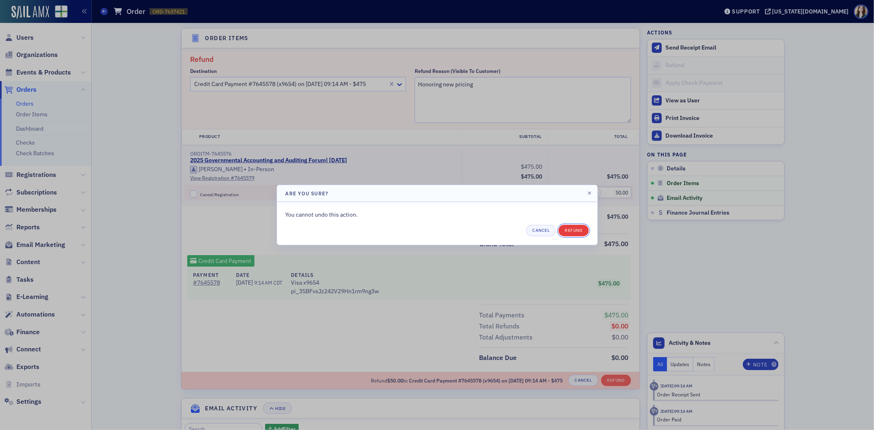
click at [578, 234] on button "Refund" at bounding box center [574, 230] width 30 height 11
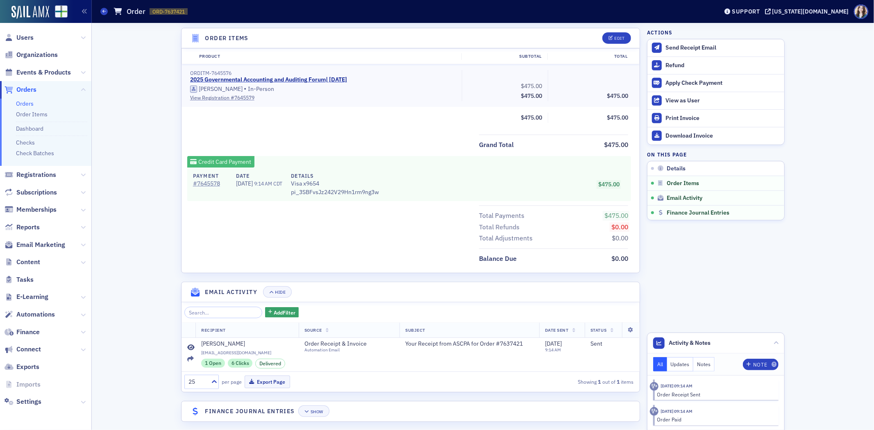
scroll to position [239, 0]
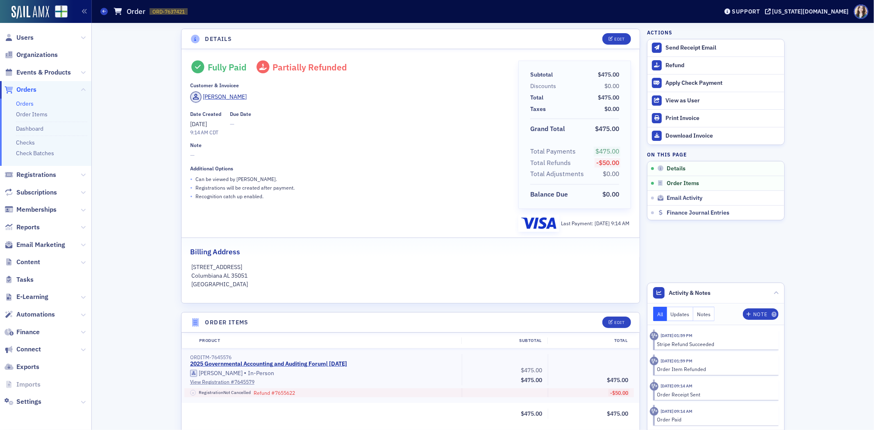
drag, startPoint x: 31, startPoint y: 0, endPoint x: 116, endPoint y: 216, distance: 232.3
click at [117, 238] on div "Details Edit Fully Paid Partially Refunded Customer & Invoicee Tamara Lewis Dat…" at bounding box center [483, 418] width 771 height 790
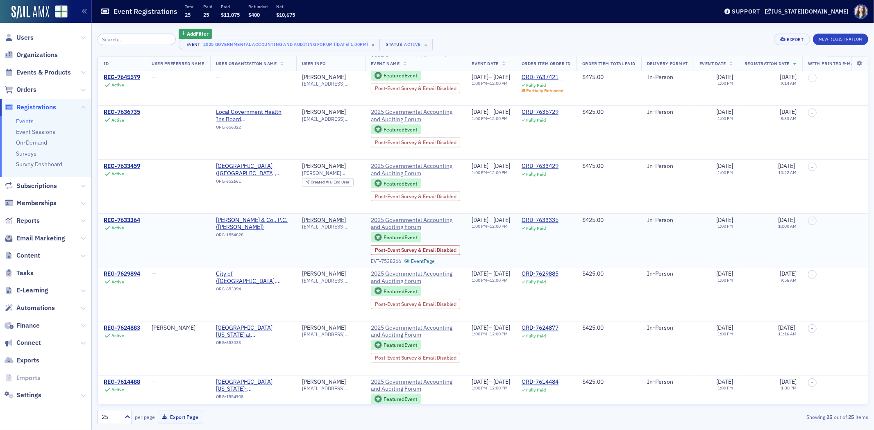
scroll to position [683, 0]
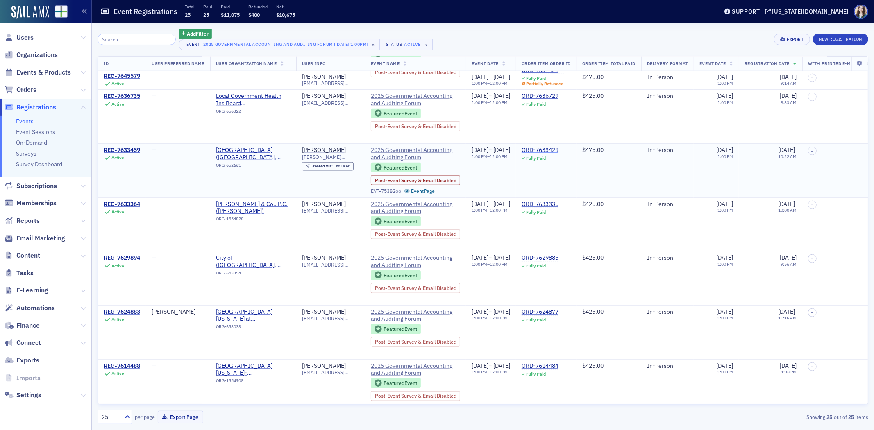
click at [559, 148] on div "ORD-7633429" at bounding box center [540, 150] width 37 height 7
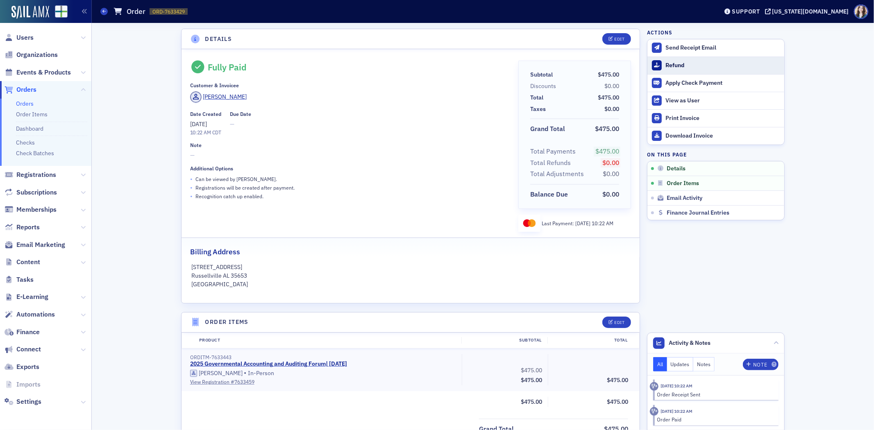
click at [699, 68] on div "Refund" at bounding box center [723, 65] width 115 height 7
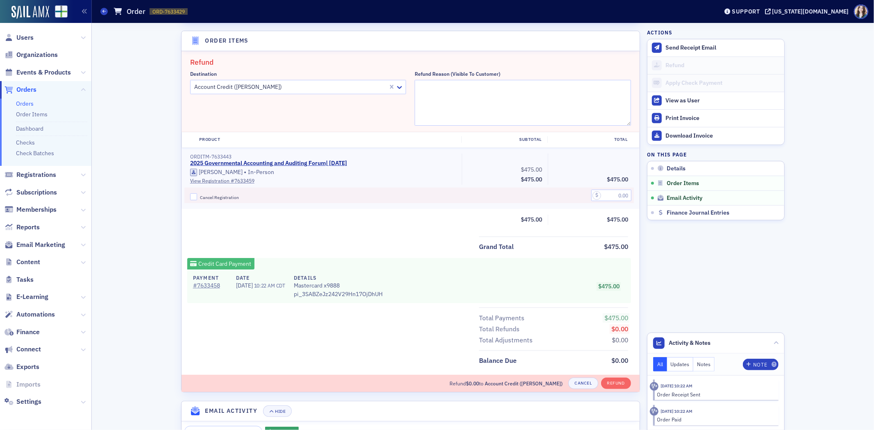
scroll to position [284, 0]
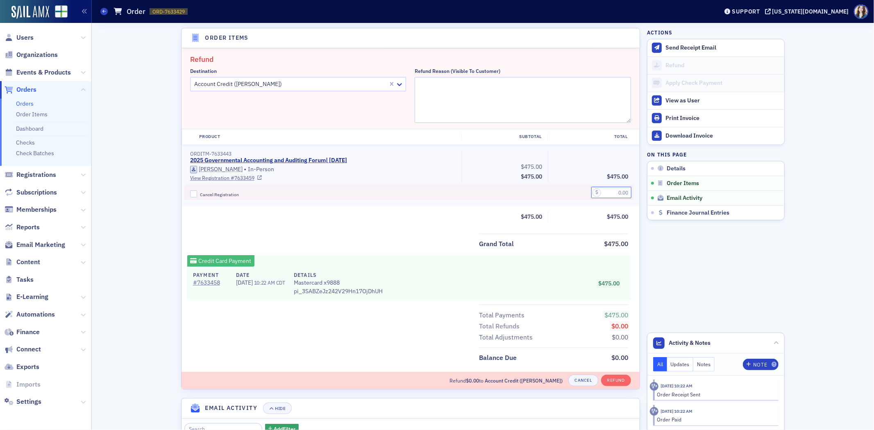
click at [604, 193] on input "text" at bounding box center [611, 192] width 40 height 11
type input "50.00"
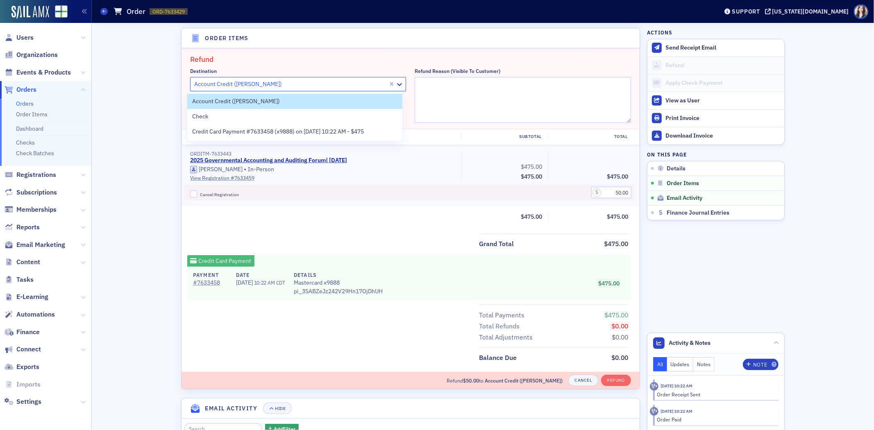
click at [329, 81] on div at bounding box center [290, 84] width 194 height 10
click at [309, 132] on span "Credit Card Payment #7633458 (x9888) on 9/22/2025 10:22 AM - $475" at bounding box center [278, 131] width 172 height 9
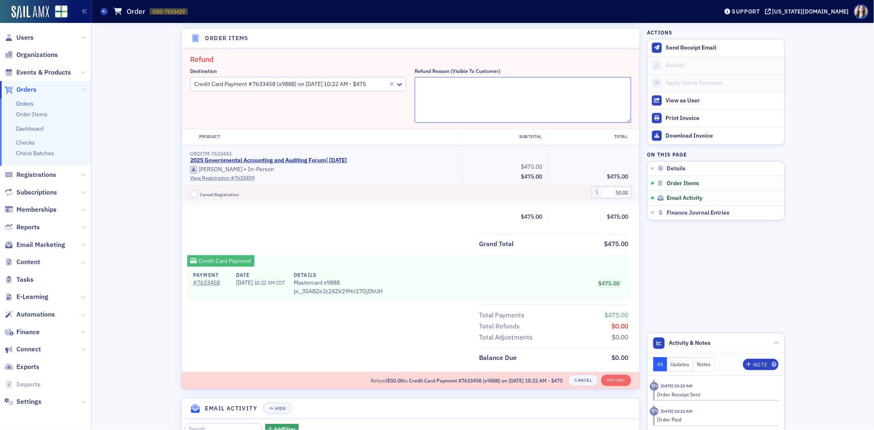
click at [449, 86] on textarea "Refund Reason (Visible to Customer)" at bounding box center [523, 100] width 216 height 46
type textarea "Honoring new pricing"
click at [463, 52] on fieldset "Refund Destination Credit Card Payment #7633458 (x9888) on 9/22/2025 10:22 AM -…" at bounding box center [411, 88] width 458 height 81
click at [616, 376] on button "Refund" at bounding box center [616, 380] width 30 height 11
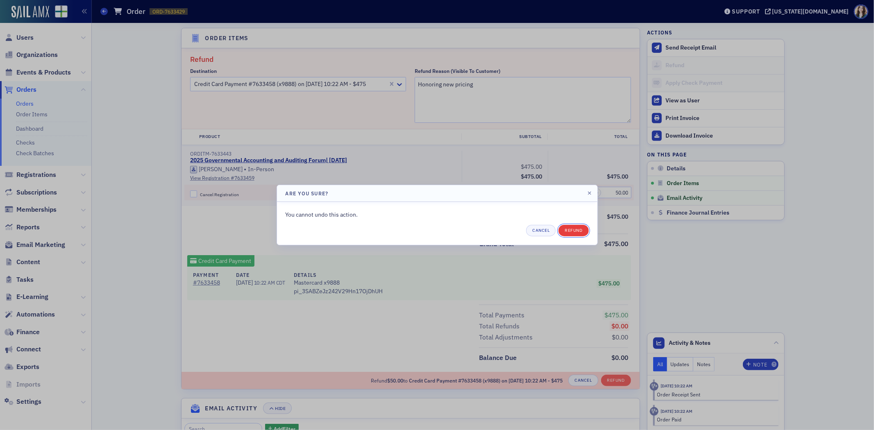
click at [582, 229] on button "Refund" at bounding box center [574, 230] width 30 height 11
